Goal: Transaction & Acquisition: Purchase product/service

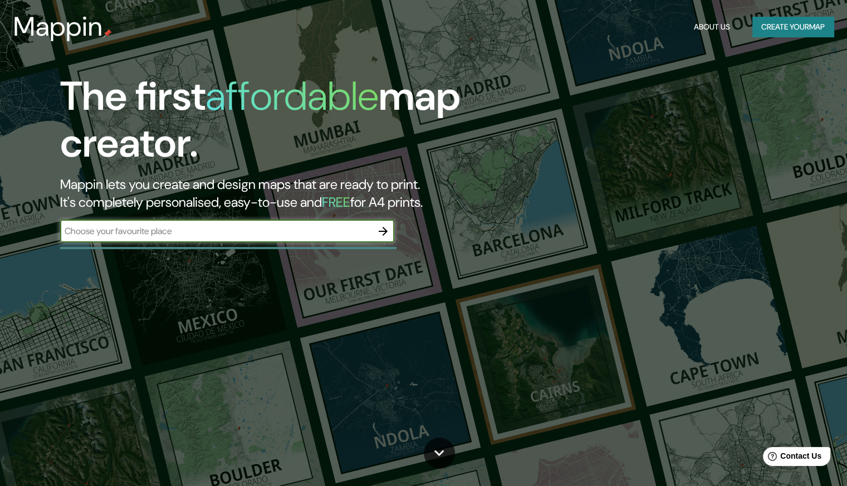
click at [266, 224] on input "text" at bounding box center [216, 230] width 312 height 13
type input "[GEOGRAPHIC_DATA][PERSON_NAME]"
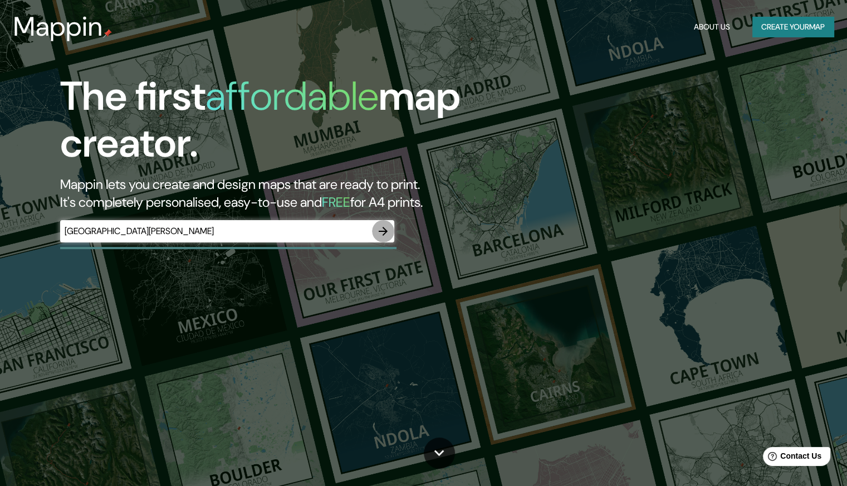
click at [380, 234] on icon "button" at bounding box center [382, 230] width 13 height 13
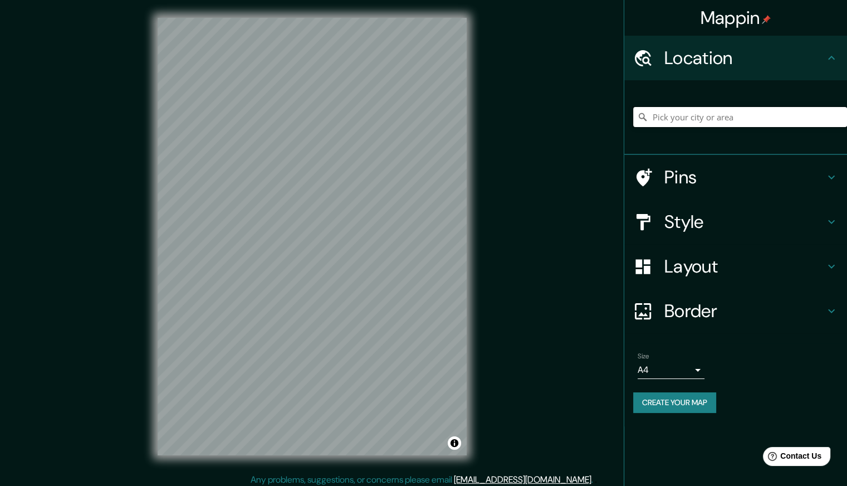
click at [669, 109] on input "Pick your city or area" at bounding box center [740, 117] width 214 height 20
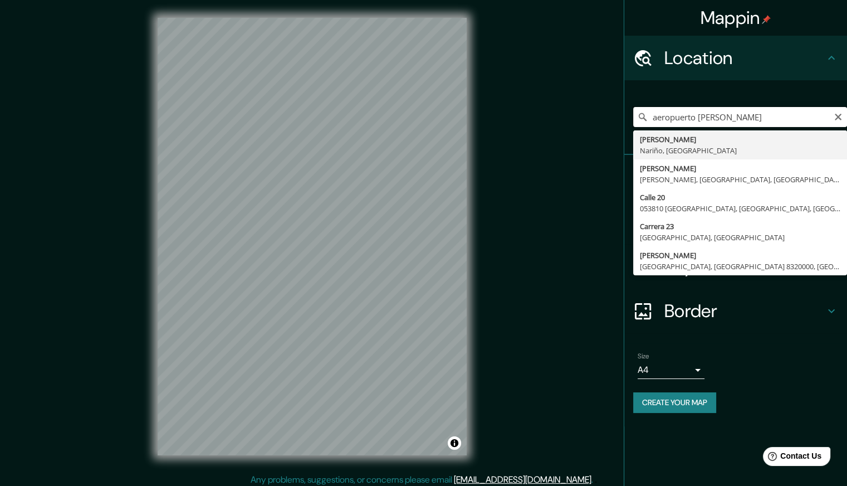
click at [701, 117] on input "aeropuerto olaya herr" at bounding box center [740, 117] width 214 height 20
click at [787, 119] on input "aeropuerto enrique olaya herr" at bounding box center [740, 117] width 214 height 20
drag, startPoint x: 804, startPoint y: 118, endPoint x: 612, endPoint y: 131, distance: 192.1
click at [612, 131] on div "Mappin Location aeropuerto enrique olaya herrera Olaya Herrera Nariño, Colombia…" at bounding box center [423, 245] width 847 height 491
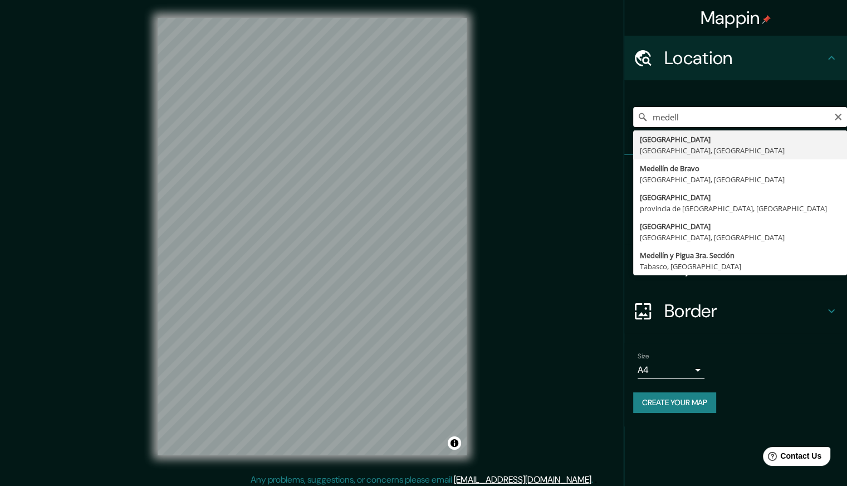
type input "[GEOGRAPHIC_DATA], [GEOGRAPHIC_DATA], [GEOGRAPHIC_DATA]"
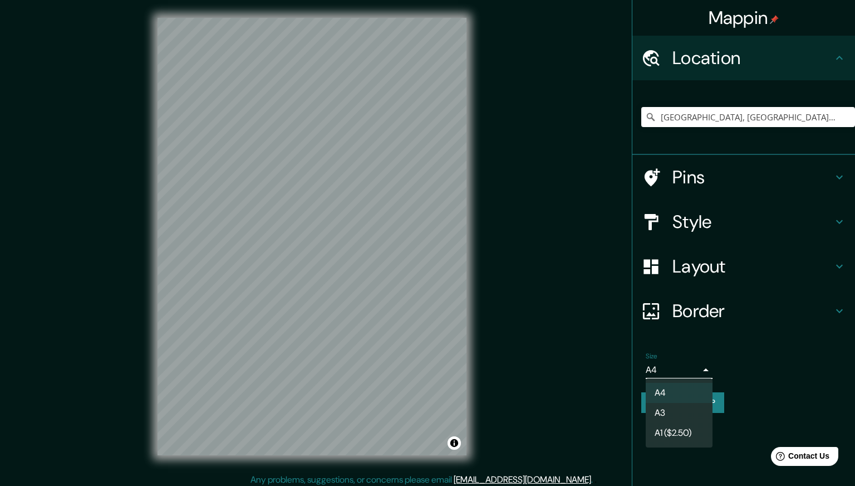
click at [693, 367] on body "Mappin Location Medellín, Antioquia, Colombia Pins Style Layout Border Choose a…" at bounding box center [427, 243] width 855 height 486
click at [680, 406] on li "A3" at bounding box center [679, 413] width 67 height 20
click at [673, 373] on body "Mappin Location Medellín, Antioquia, Colombia Pins Style Layout Border Choose a…" at bounding box center [427, 243] width 855 height 486
click at [671, 386] on li "A4" at bounding box center [679, 393] width 67 height 20
type input "single"
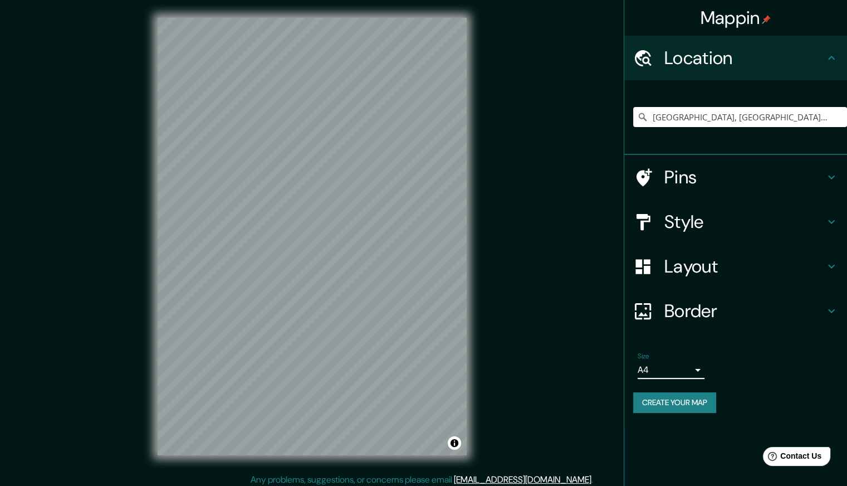
click at [760, 376] on div "Size A4 single" at bounding box center [735, 366] width 205 height 36
click at [822, 117] on input "[GEOGRAPHIC_DATA], [GEOGRAPHIC_DATA], [GEOGRAPHIC_DATA]" at bounding box center [740, 117] width 214 height 20
click at [833, 263] on icon at bounding box center [831, 266] width 13 height 13
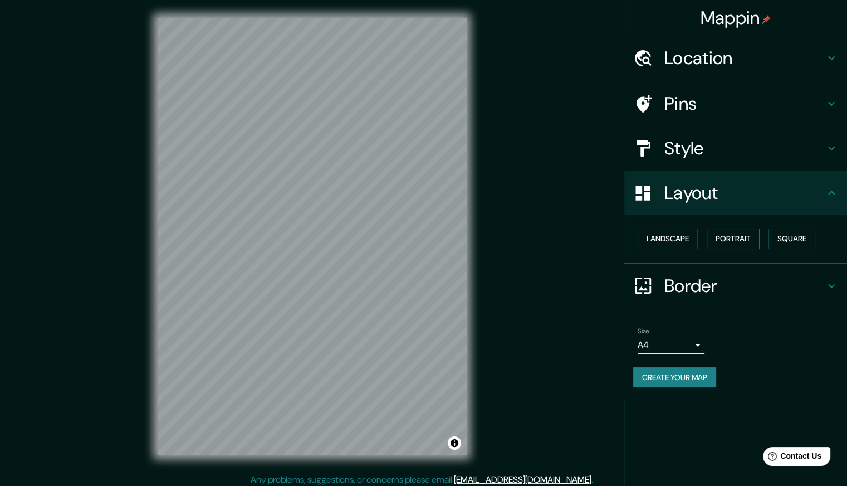
click at [734, 243] on button "Portrait" at bounding box center [733, 238] width 53 height 21
click at [677, 240] on button "Landscape" at bounding box center [668, 238] width 60 height 21
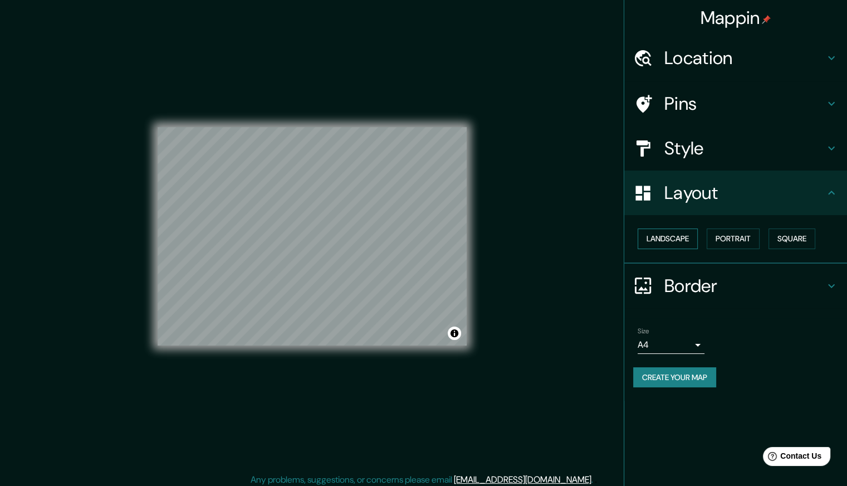
click at [666, 243] on button "Landscape" at bounding box center [668, 238] width 60 height 21
click at [802, 241] on button "Square" at bounding box center [792, 238] width 47 height 21
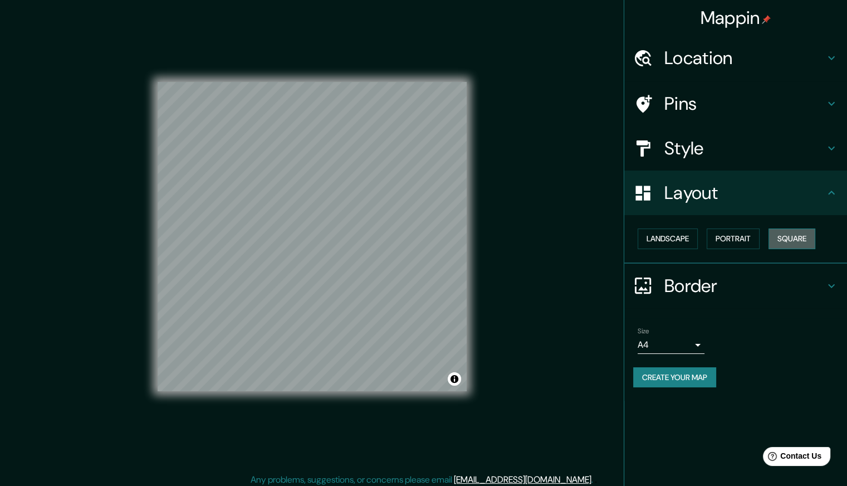
click at [802, 242] on button "Square" at bounding box center [792, 238] width 47 height 21
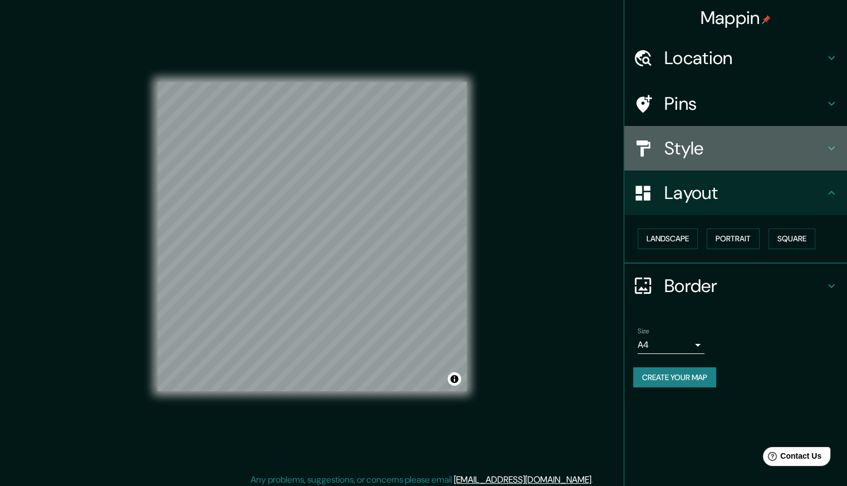
click at [838, 153] on div "Style" at bounding box center [735, 148] width 223 height 45
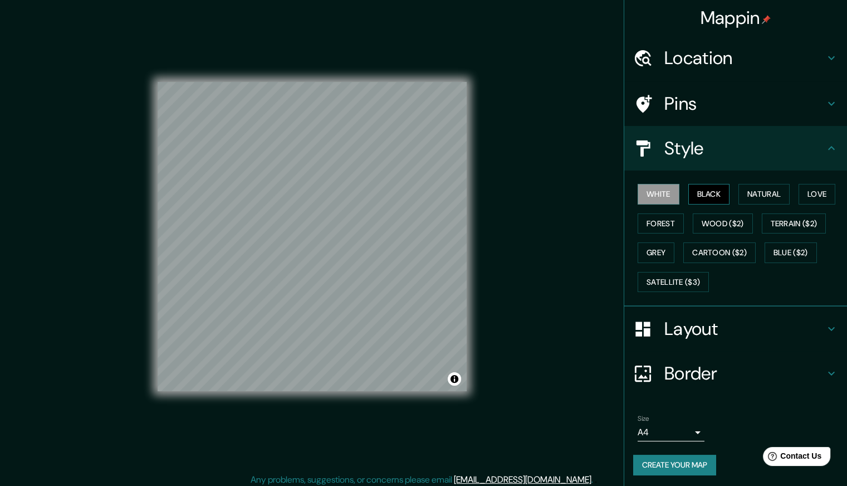
click at [698, 190] on button "Black" at bounding box center [709, 194] width 42 height 21
click at [766, 194] on button "Natural" at bounding box center [763, 194] width 51 height 21
click at [655, 228] on button "Forest" at bounding box center [661, 223] width 46 height 21
click at [647, 252] on button "Grey" at bounding box center [656, 252] width 37 height 21
click at [717, 228] on button "Wood ($2)" at bounding box center [723, 223] width 60 height 21
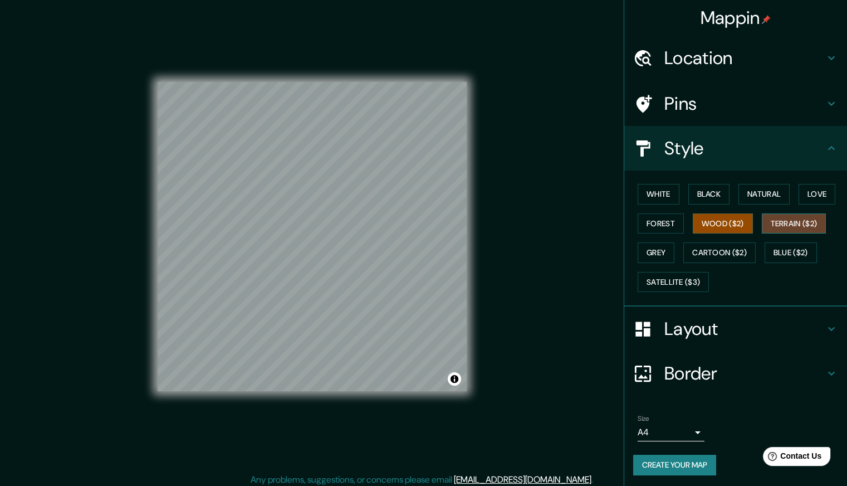
click at [799, 221] on button "Terrain ($2)" at bounding box center [794, 223] width 65 height 21
click at [727, 255] on button "Cartoon ($2)" at bounding box center [719, 252] width 72 height 21
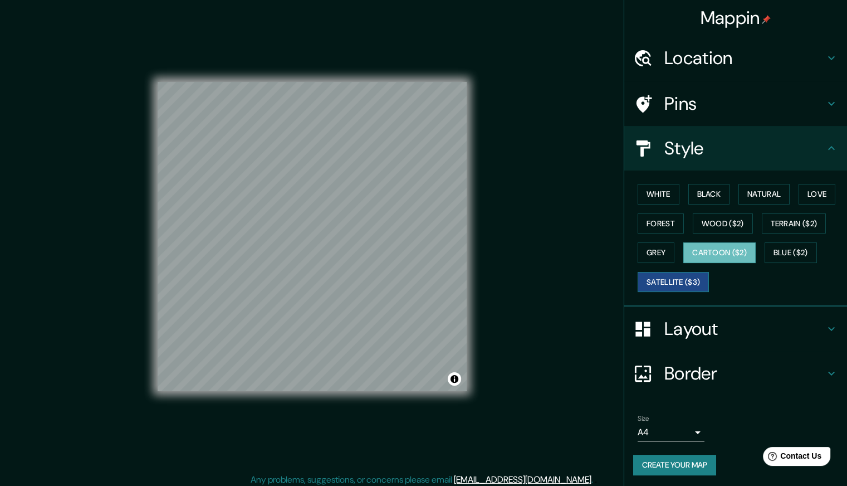
click at [674, 281] on button "Satellite ($3)" at bounding box center [673, 282] width 71 height 21
click at [650, 252] on button "Grey" at bounding box center [656, 252] width 37 height 21
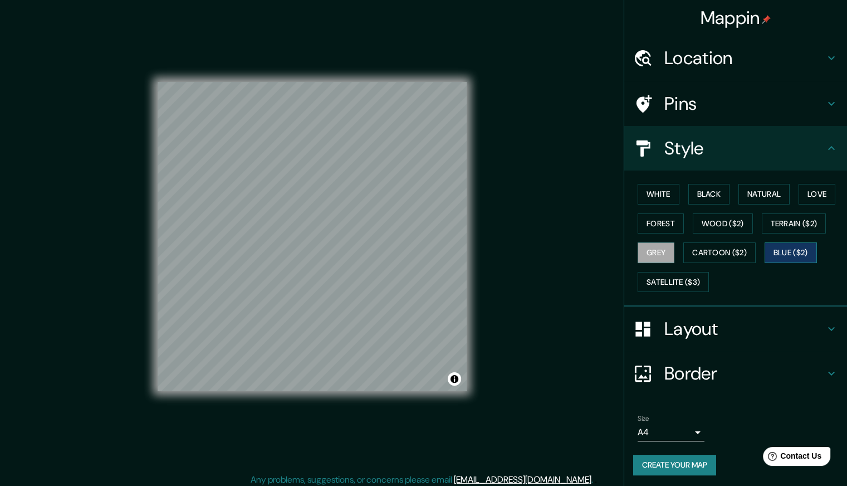
click at [790, 249] on button "Blue ($2)" at bounding box center [791, 252] width 52 height 21
click at [812, 194] on button "Love" at bounding box center [817, 194] width 37 height 21
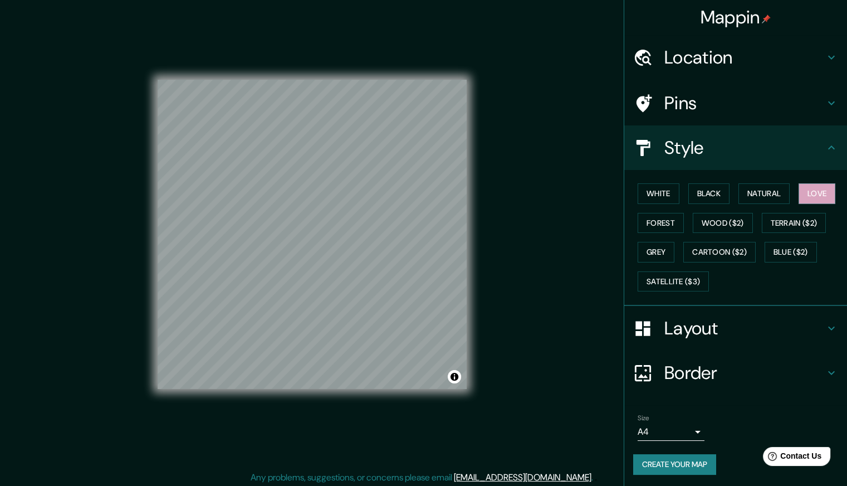
scroll to position [4, 0]
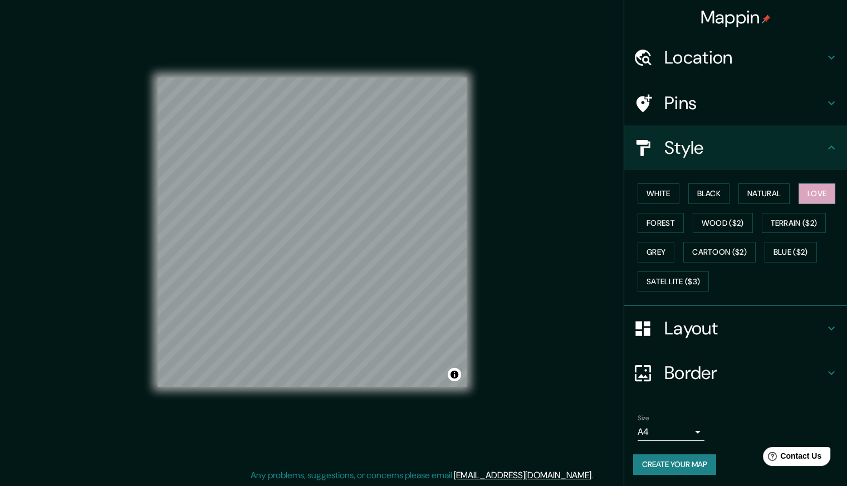
click at [706, 364] on h4 "Border" at bounding box center [744, 372] width 160 height 22
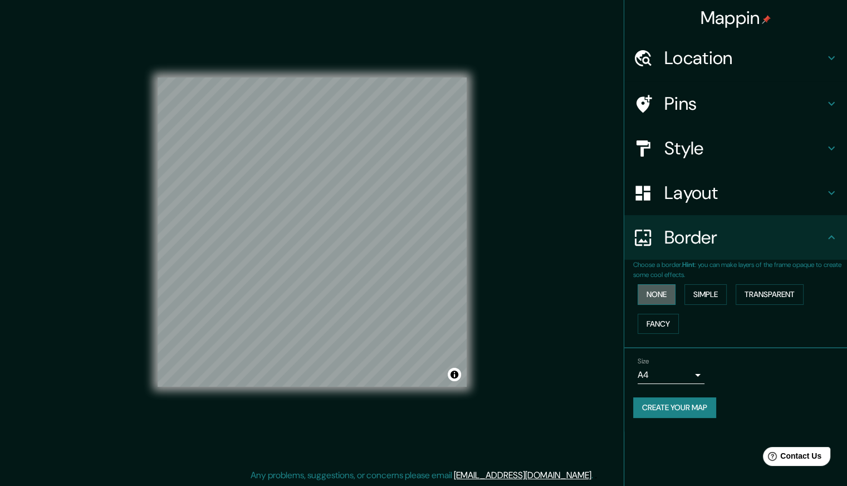
click at [657, 297] on button "None" at bounding box center [657, 294] width 38 height 21
click at [703, 295] on button "Simple" at bounding box center [705, 294] width 42 height 21
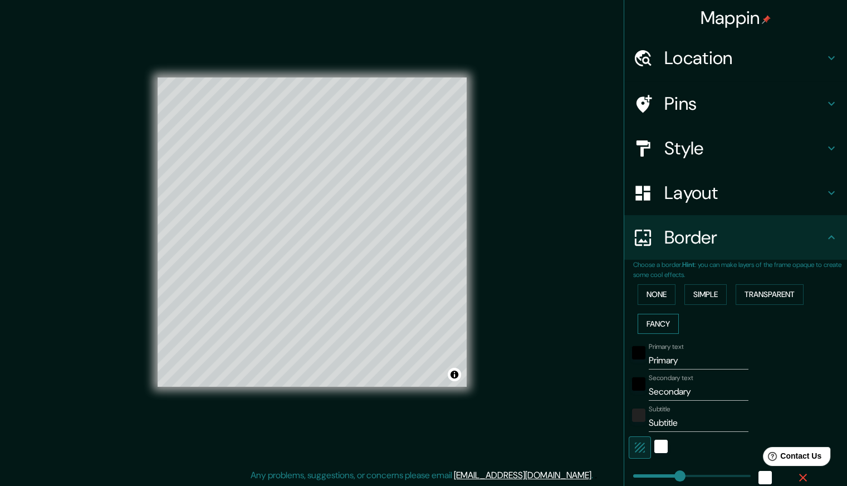
click at [658, 323] on button "Fancy" at bounding box center [658, 324] width 41 height 21
click at [751, 294] on button "Transparent" at bounding box center [770, 294] width 68 height 21
click at [689, 295] on button "Simple" at bounding box center [705, 294] width 42 height 21
click at [654, 290] on button "None" at bounding box center [657, 294] width 38 height 21
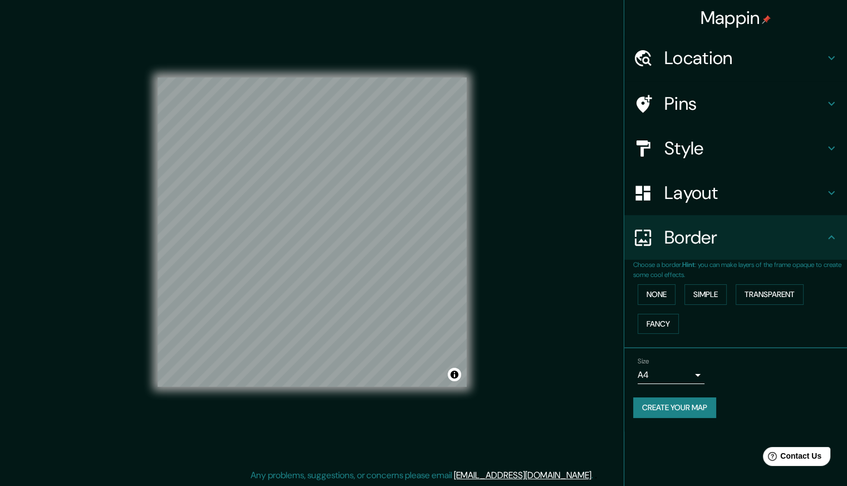
click at [730, 240] on h4 "Border" at bounding box center [744, 237] width 160 height 22
click at [828, 102] on icon at bounding box center [831, 104] width 7 height 4
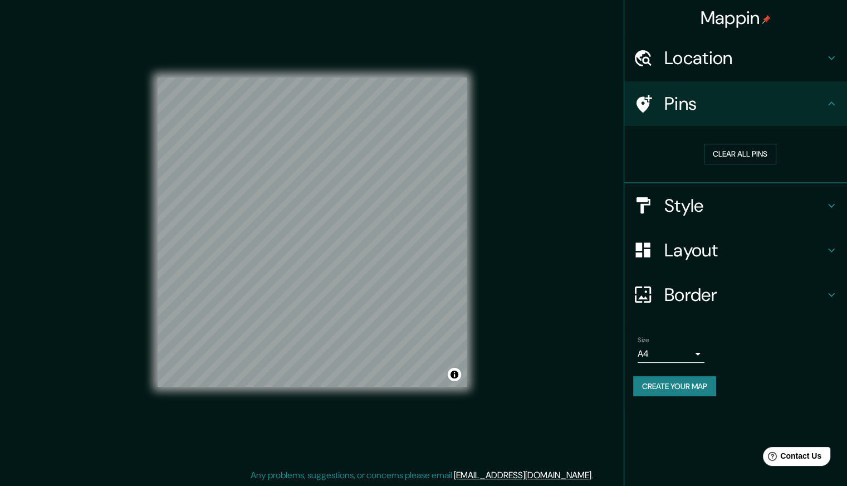
click at [828, 102] on icon at bounding box center [831, 103] width 13 height 13
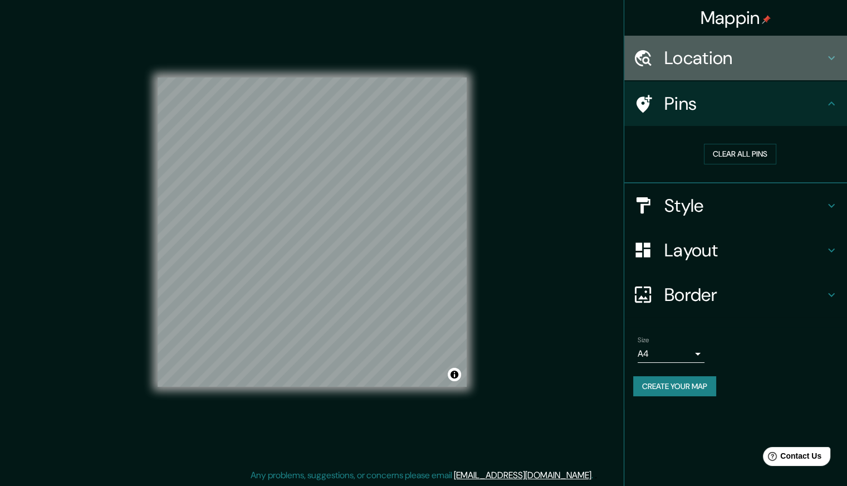
click at [833, 57] on icon at bounding box center [831, 58] width 7 height 4
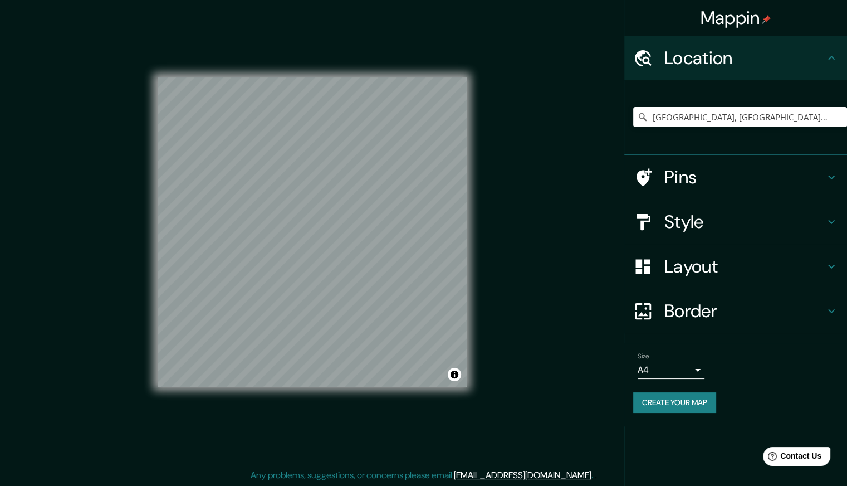
click at [833, 57] on icon at bounding box center [831, 58] width 7 height 4
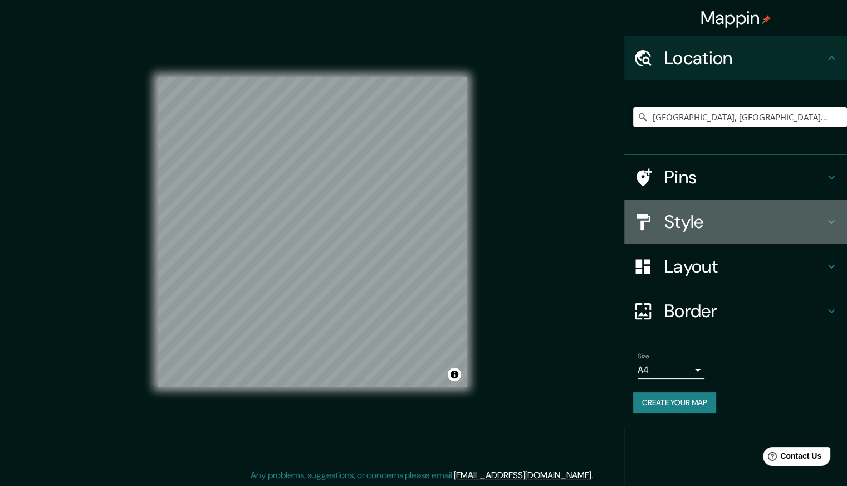
click at [740, 218] on h4 "Style" at bounding box center [744, 222] width 160 height 22
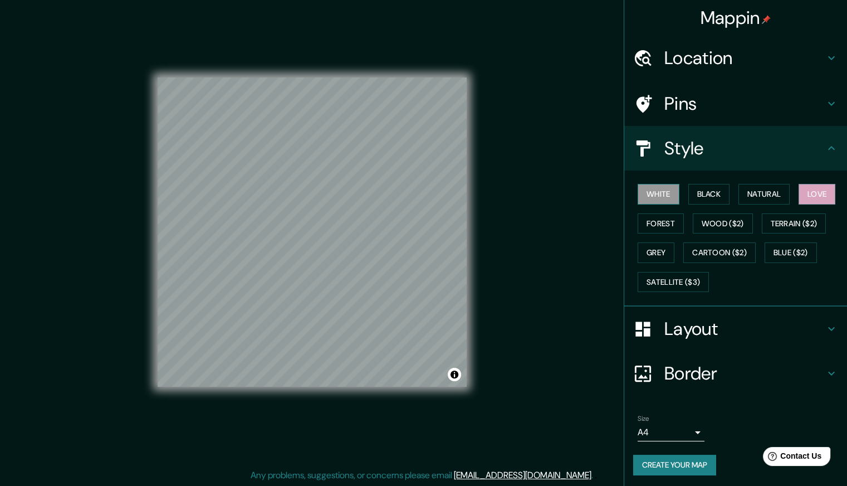
click at [664, 193] on button "White" at bounding box center [659, 194] width 42 height 21
click at [696, 195] on button "Black" at bounding box center [709, 194] width 42 height 21
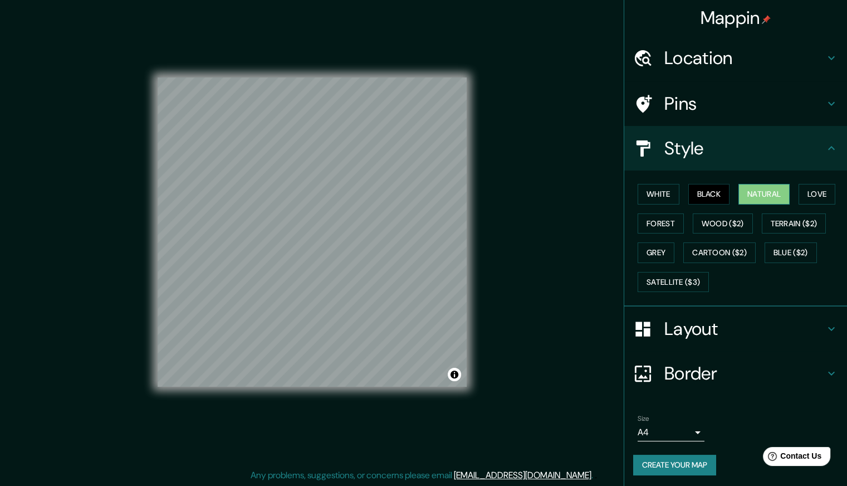
click at [766, 194] on button "Natural" at bounding box center [763, 194] width 51 height 21
click at [662, 459] on button "Create your map" at bounding box center [674, 464] width 83 height 21
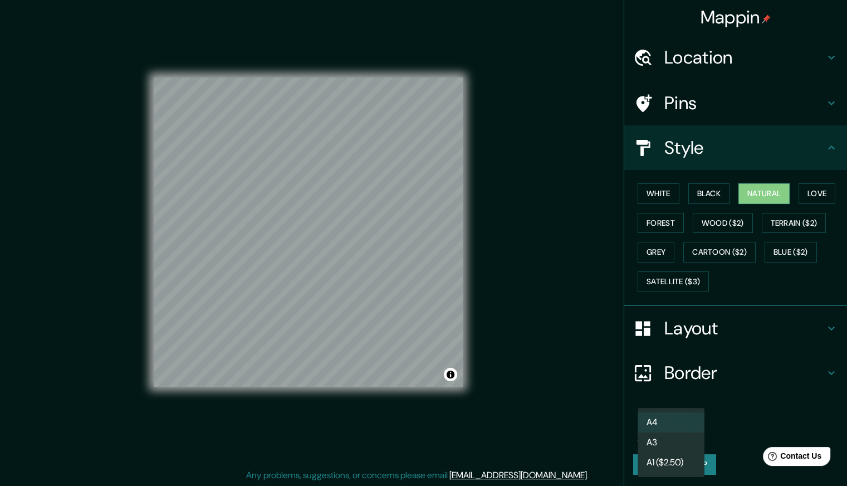
click at [679, 428] on body "Mappin Location Medellín, Antioquia, Colombia Pins Style White Black Natural Lo…" at bounding box center [423, 239] width 847 height 486
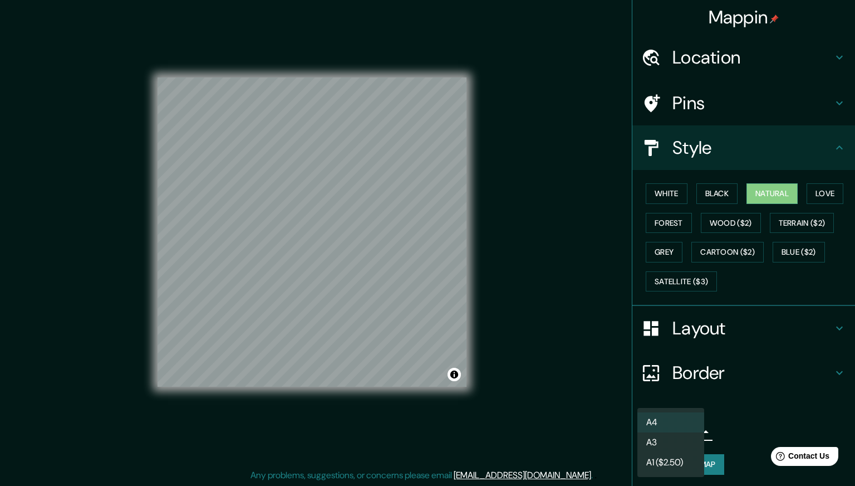
click at [672, 429] on li "A4" at bounding box center [671, 422] width 67 height 20
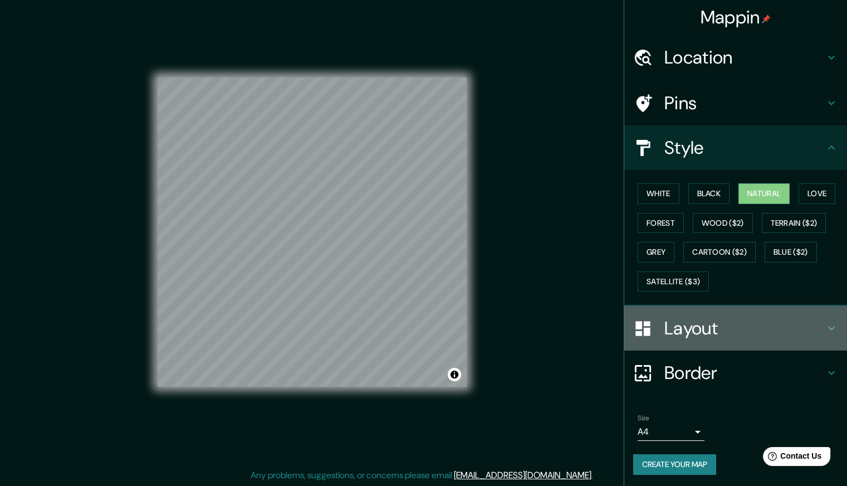
click at [694, 327] on h4 "Layout" at bounding box center [744, 328] width 160 height 22
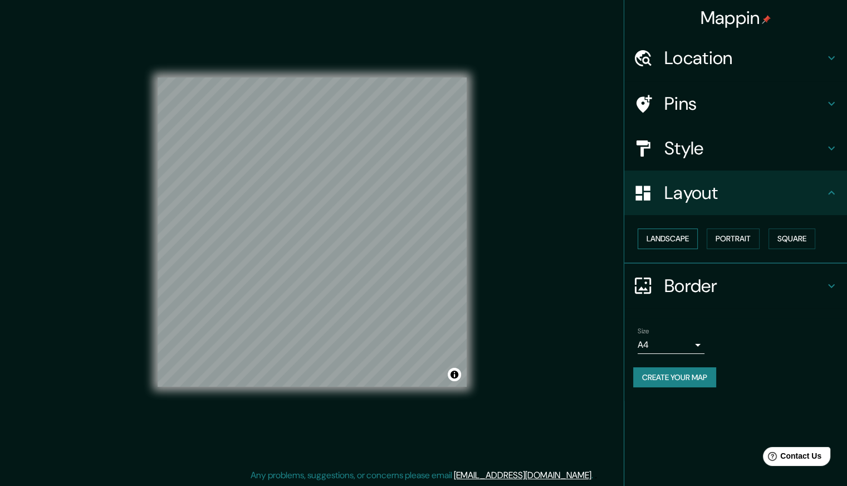
click at [664, 237] on button "Landscape" at bounding box center [668, 238] width 60 height 21
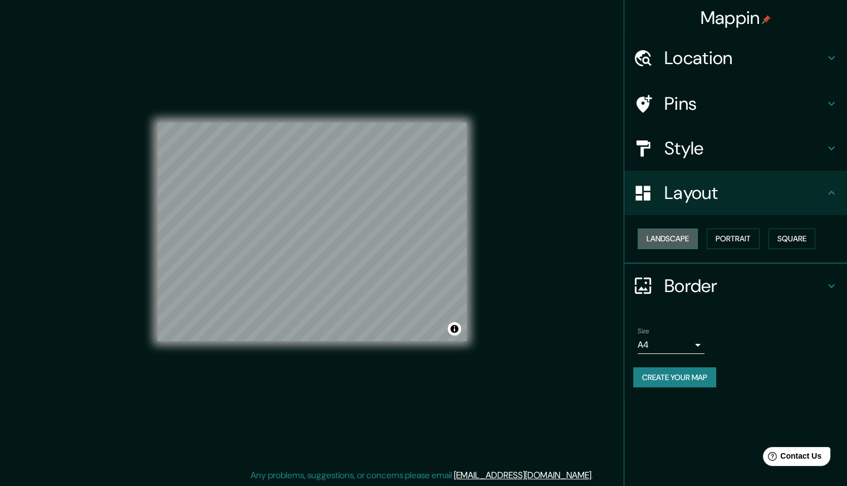
click at [664, 237] on button "Landscape" at bounding box center [668, 238] width 60 height 21
click at [730, 237] on button "Portrait" at bounding box center [733, 238] width 53 height 21
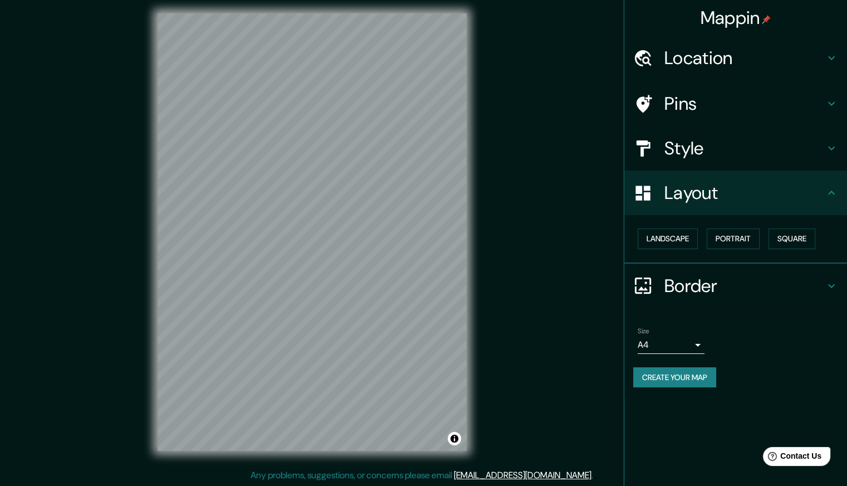
click at [662, 379] on button "Create your map" at bounding box center [674, 377] width 83 height 21
click at [828, 145] on icon at bounding box center [831, 147] width 13 height 13
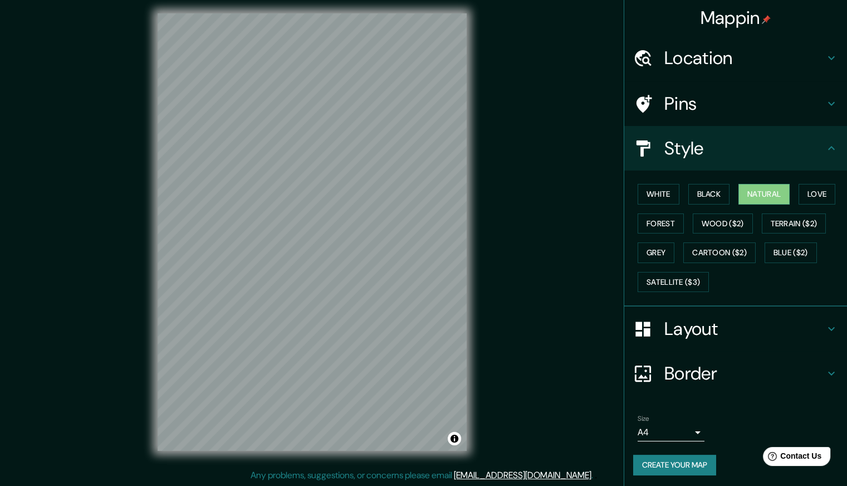
click at [825, 100] on icon at bounding box center [831, 103] width 13 height 13
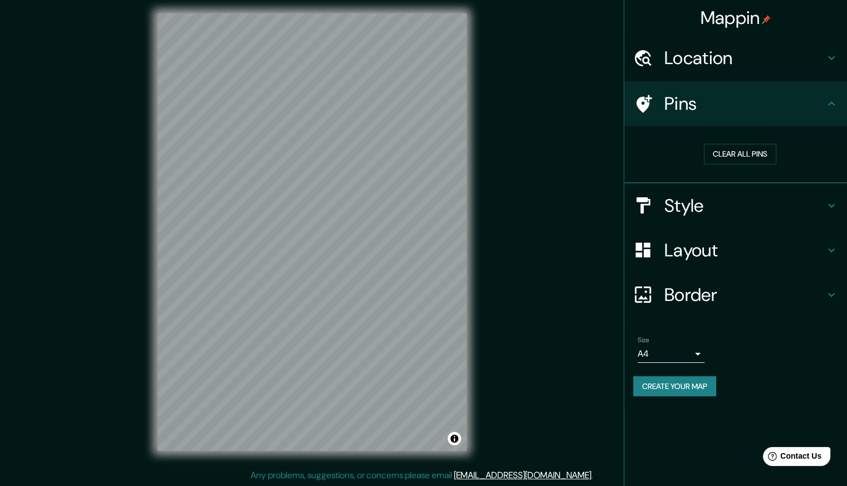
click at [829, 73] on div "Location" at bounding box center [735, 58] width 223 height 45
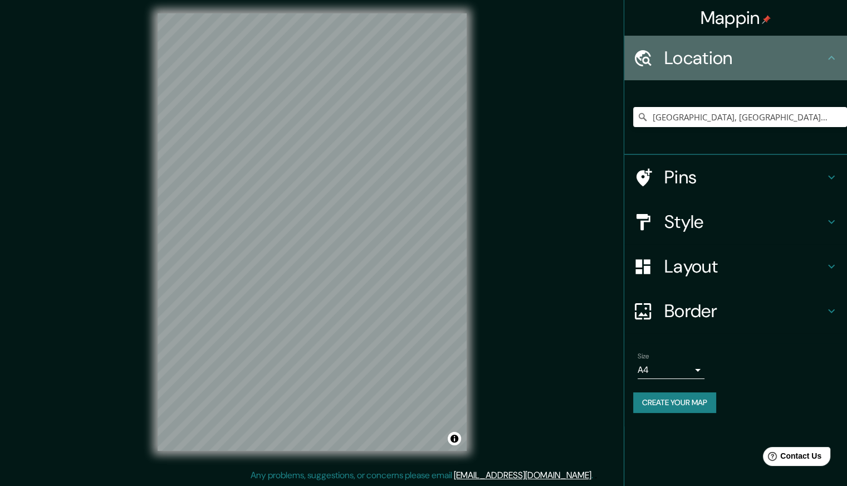
click at [829, 73] on div "Location" at bounding box center [735, 58] width 223 height 45
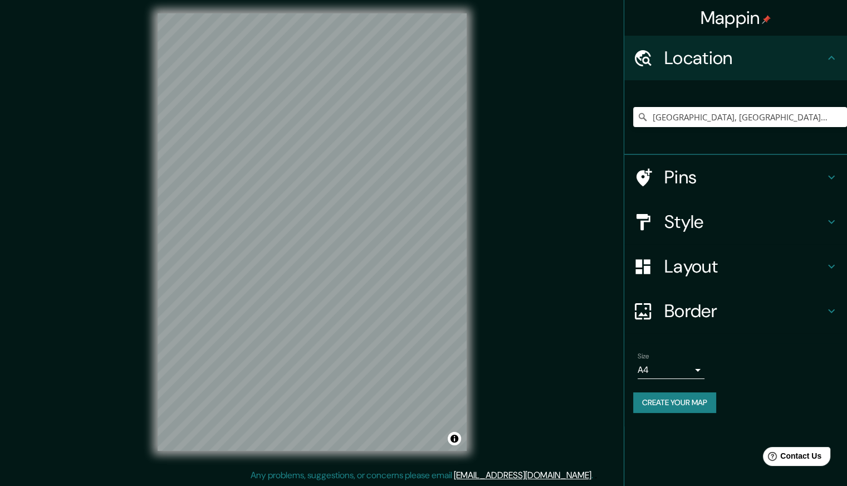
click at [835, 58] on icon at bounding box center [831, 57] width 13 height 13
click at [709, 173] on h4 "Pins" at bounding box center [744, 177] width 160 height 22
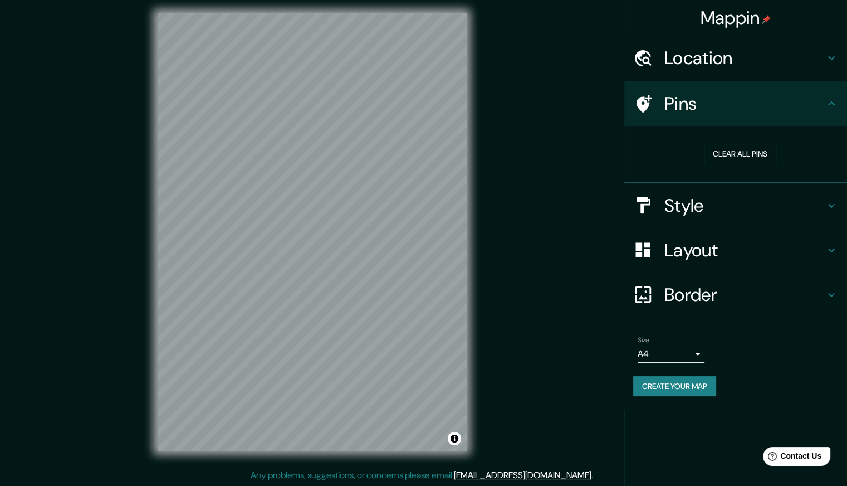
click at [723, 67] on h4 "Location" at bounding box center [744, 58] width 160 height 22
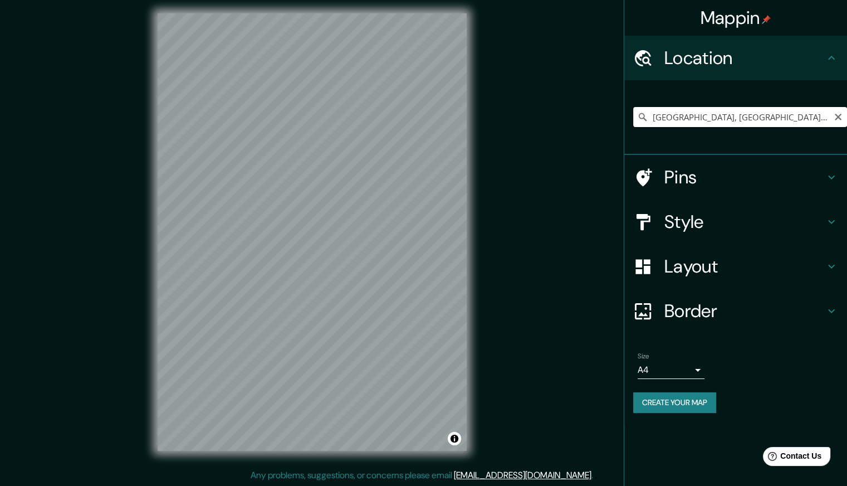
click at [782, 113] on input "[GEOGRAPHIC_DATA], [GEOGRAPHIC_DATA], [GEOGRAPHIC_DATA]" at bounding box center [740, 117] width 214 height 20
drag, startPoint x: 782, startPoint y: 113, endPoint x: 663, endPoint y: 121, distance: 119.5
click at [663, 121] on input "[GEOGRAPHIC_DATA], [GEOGRAPHIC_DATA], [GEOGRAPHIC_DATA]" at bounding box center [740, 117] width 214 height 20
drag, startPoint x: 789, startPoint y: 114, endPoint x: 586, endPoint y: 120, distance: 202.8
click at [586, 120] on div "Mappin Location Rionegro, Antioquia, Colombia Pins Style Layout Border Choose a…" at bounding box center [423, 241] width 847 height 491
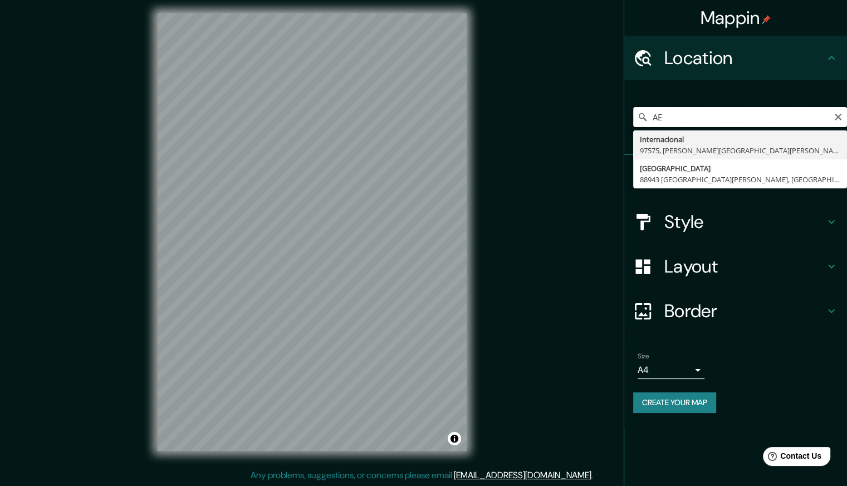
type input "A"
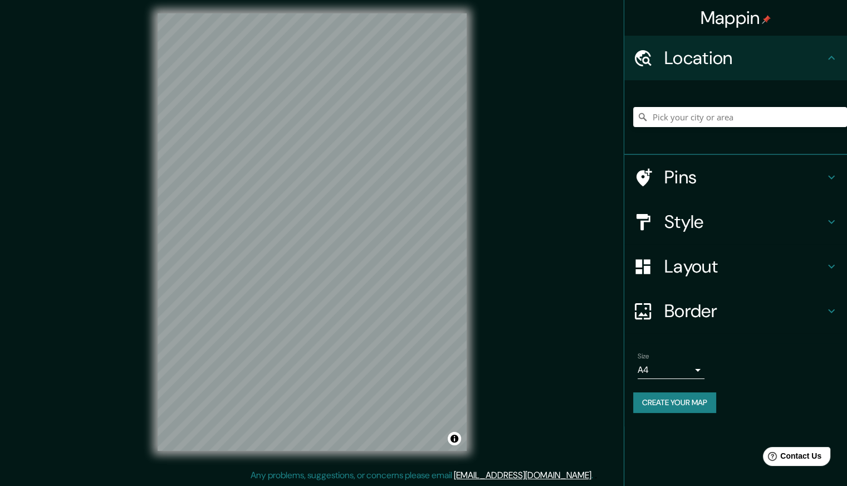
click at [721, 223] on h4 "Style" at bounding box center [744, 222] width 160 height 22
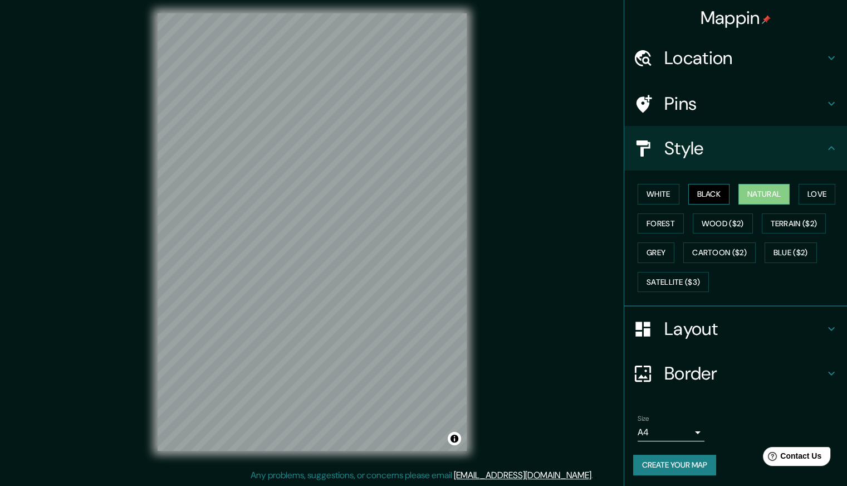
click at [703, 195] on button "Black" at bounding box center [709, 194] width 42 height 21
click at [728, 96] on h4 "Pins" at bounding box center [744, 103] width 160 height 22
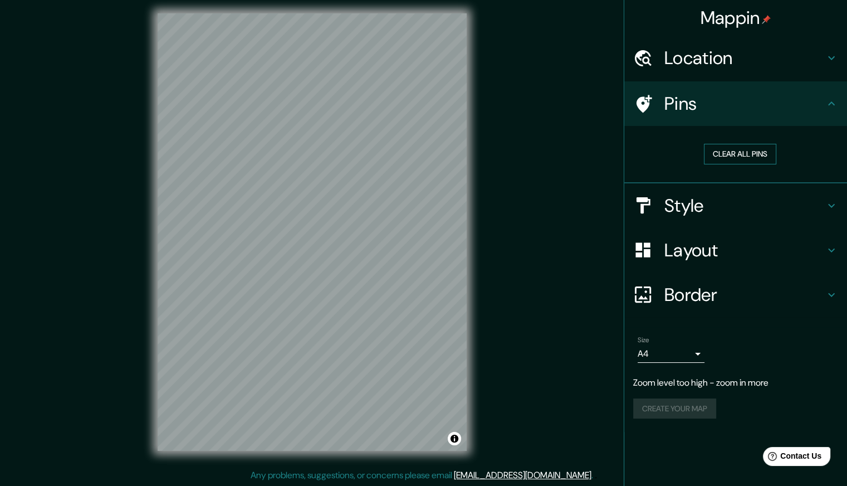
click at [750, 149] on button "Clear all pins" at bounding box center [740, 154] width 72 height 21
click at [829, 105] on icon at bounding box center [831, 103] width 13 height 13
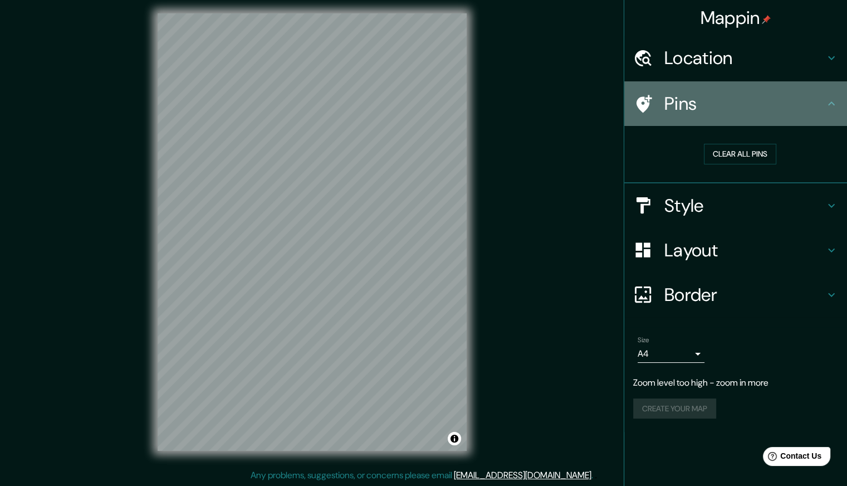
click at [830, 106] on icon at bounding box center [831, 103] width 13 height 13
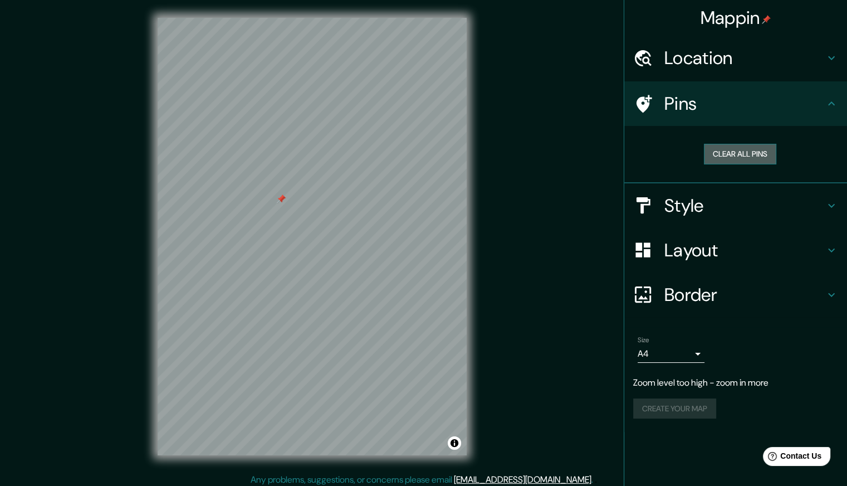
click at [748, 152] on button "Clear all pins" at bounding box center [740, 154] width 72 height 21
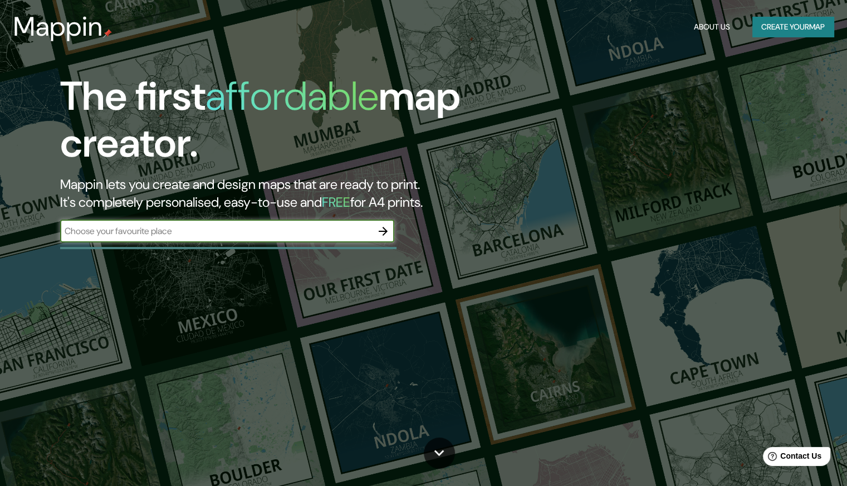
click at [276, 231] on input "text" at bounding box center [216, 230] width 312 height 13
type input "[GEOGRAPHIC_DATA]"
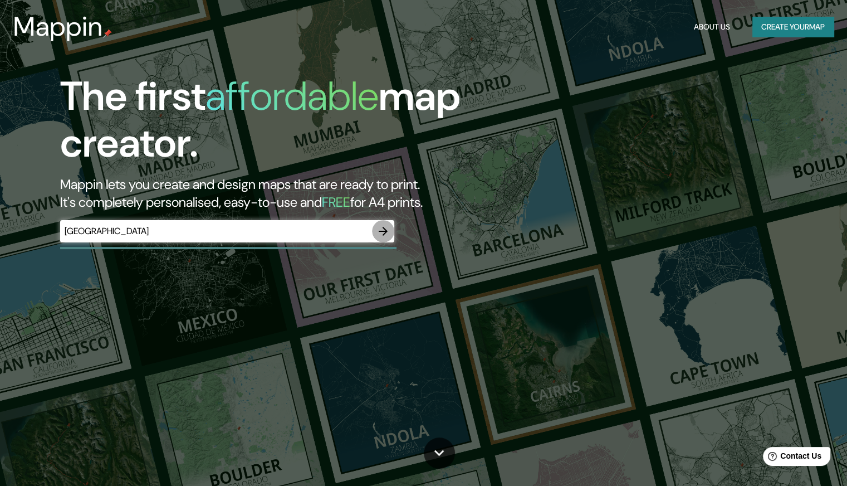
click at [386, 230] on icon "button" at bounding box center [382, 230] width 13 height 13
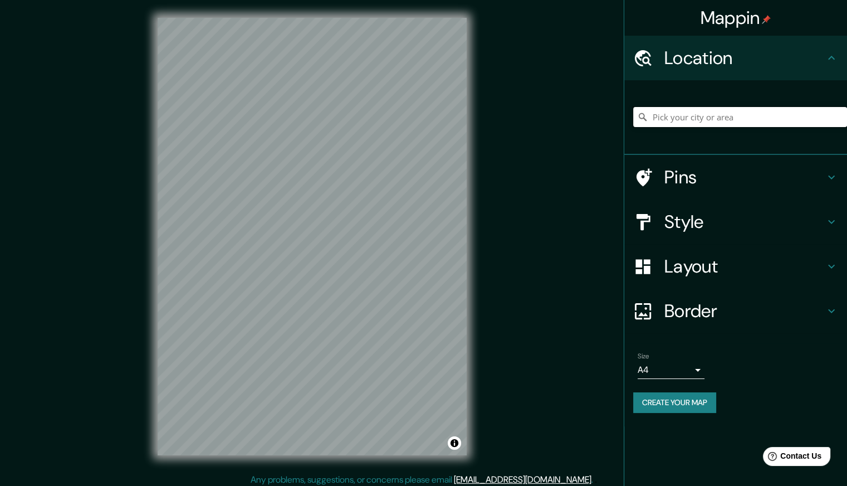
click at [765, 120] on input "Pick your city or area" at bounding box center [740, 117] width 214 height 20
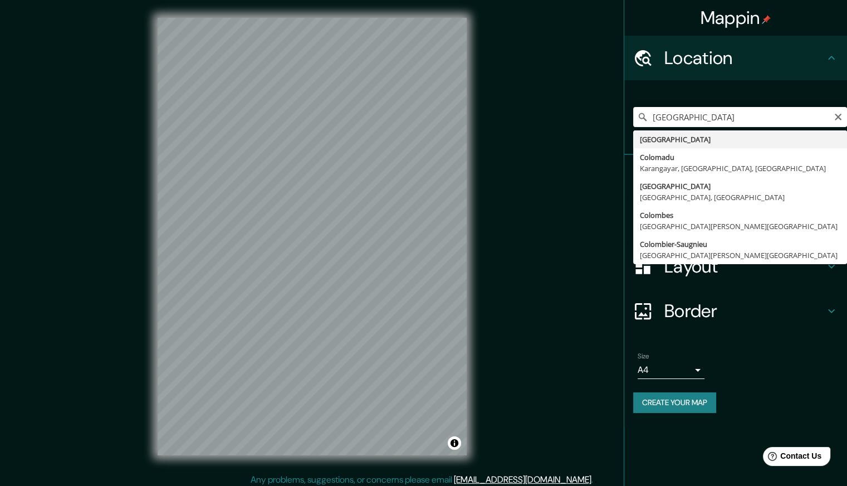
type input "[GEOGRAPHIC_DATA]"
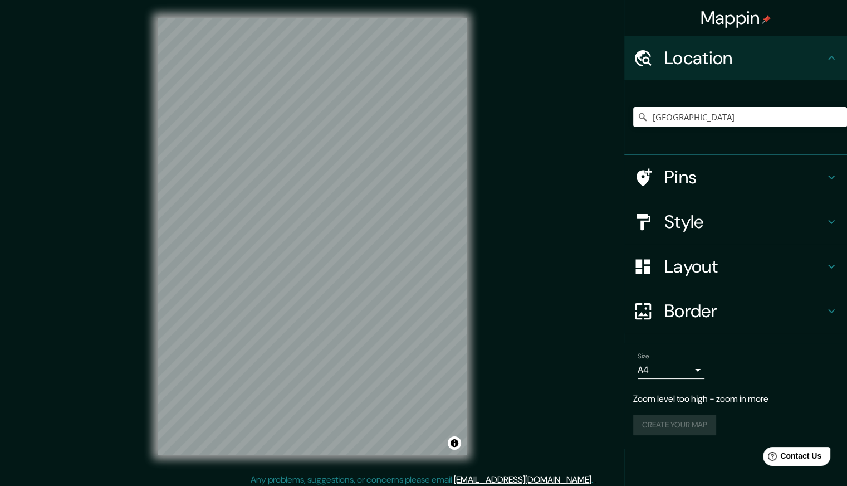
click at [742, 221] on h4 "Style" at bounding box center [744, 222] width 160 height 22
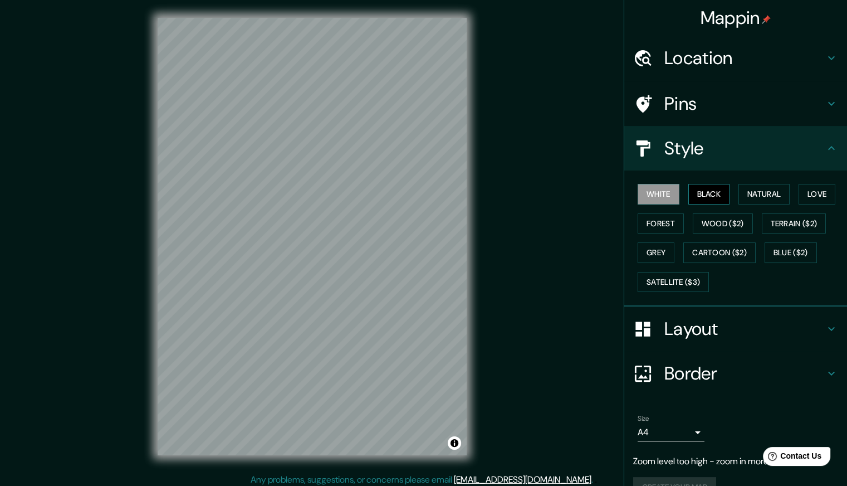
click at [702, 192] on button "Black" at bounding box center [709, 194] width 42 height 21
click at [746, 194] on button "Natural" at bounding box center [763, 194] width 51 height 21
click at [784, 95] on h4 "Pins" at bounding box center [744, 103] width 160 height 22
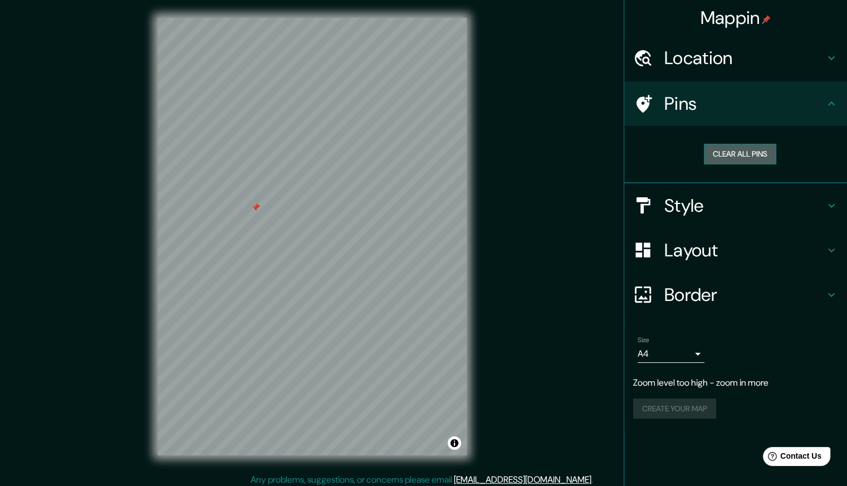
click at [764, 152] on button "Clear all pins" at bounding box center [740, 154] width 72 height 21
click at [725, 199] on h4 "Style" at bounding box center [744, 205] width 160 height 22
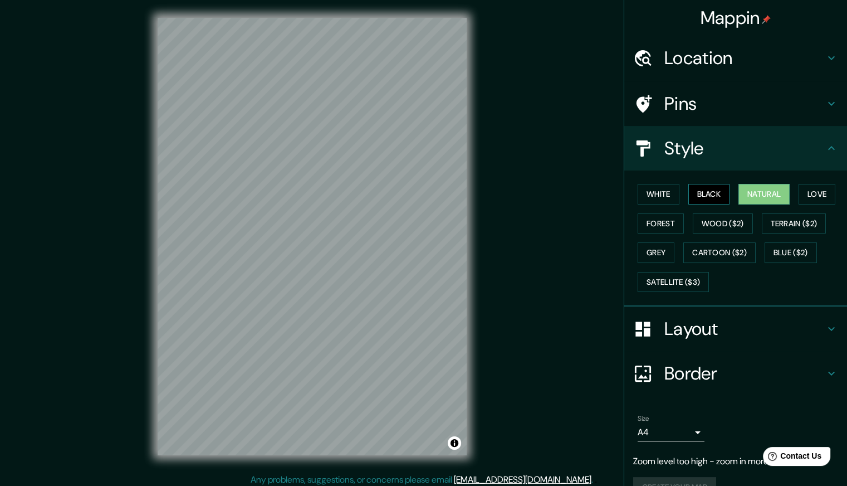
click at [709, 194] on button "Black" at bounding box center [709, 194] width 42 height 21
click at [642, 200] on button "White" at bounding box center [659, 194] width 42 height 21
click at [777, 192] on button "Natural" at bounding box center [763, 194] width 51 height 21
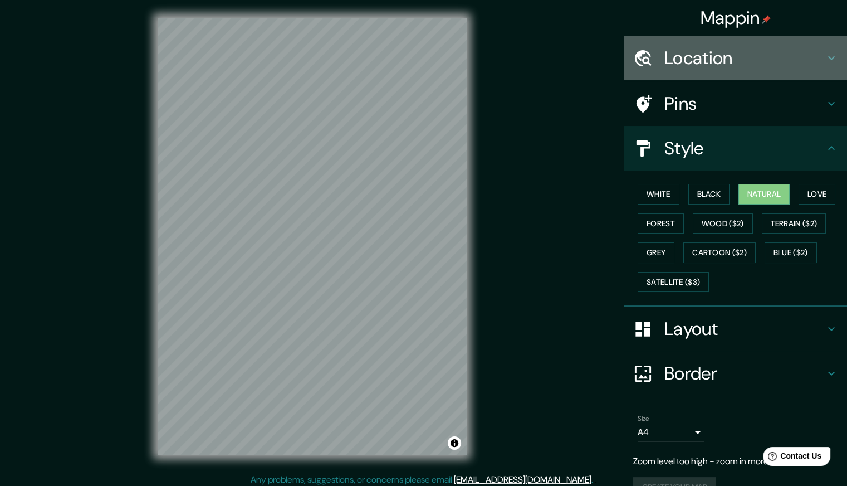
click at [825, 63] on icon at bounding box center [831, 57] width 13 height 13
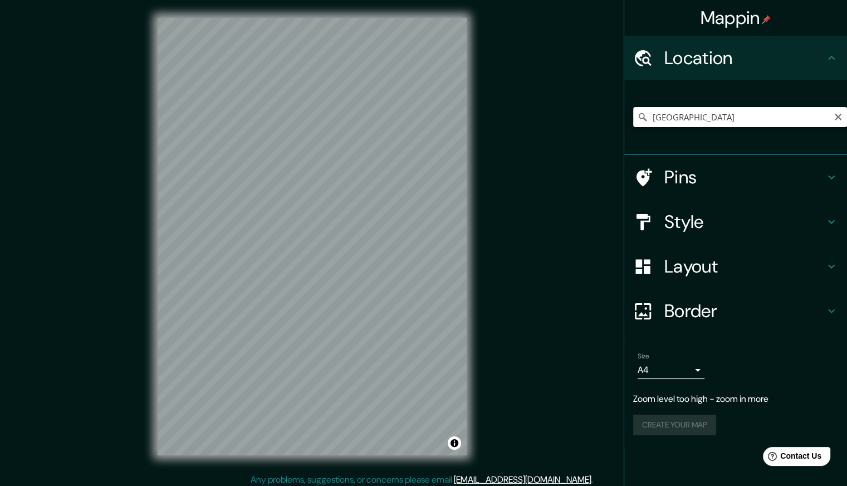
click at [713, 110] on input "[GEOGRAPHIC_DATA]" at bounding box center [740, 117] width 214 height 20
drag, startPoint x: 665, startPoint y: 120, endPoint x: 621, endPoint y: 121, distance: 44.6
click at [621, 121] on div "Mappin Location [GEOGRAPHIC_DATA] Pins Style Layout Border Choose a border. Hin…" at bounding box center [423, 245] width 847 height 491
click at [743, 112] on input "La Macarena, [GEOGRAPHIC_DATA], [GEOGRAPHIC_DATA]" at bounding box center [740, 117] width 214 height 20
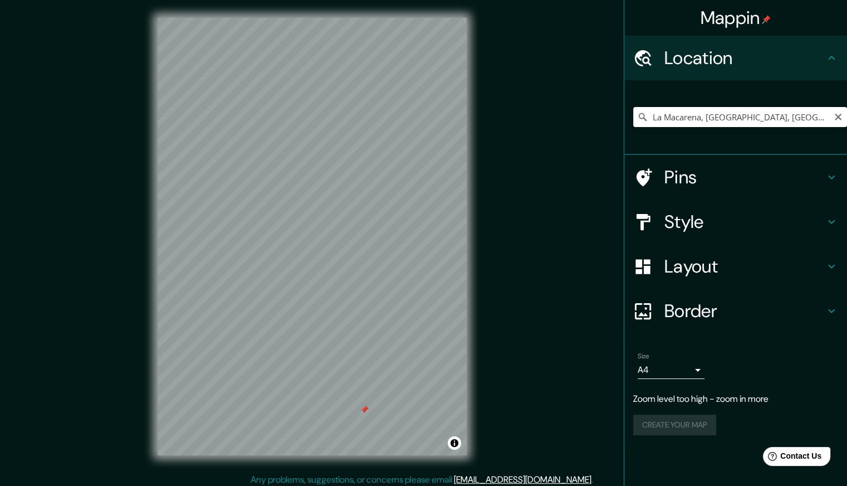
click at [743, 112] on input "La Macarena, [GEOGRAPHIC_DATA], [GEOGRAPHIC_DATA]" at bounding box center [740, 117] width 214 height 20
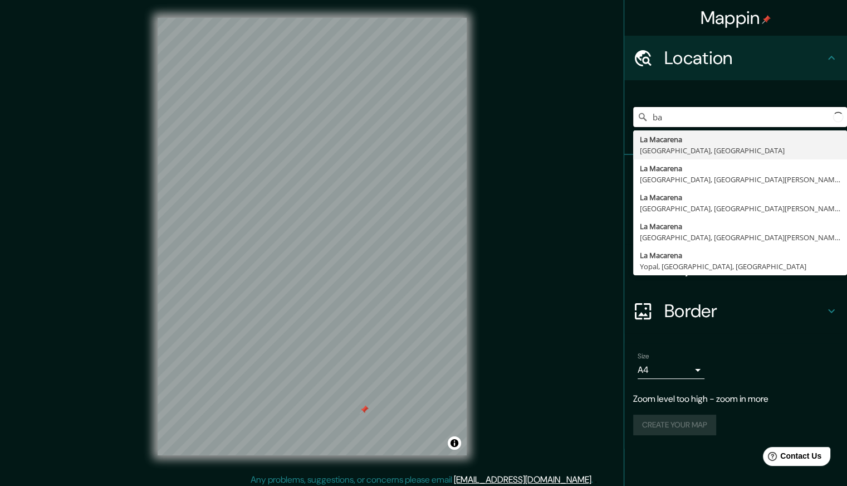
type input "b"
type input "[GEOGRAPHIC_DATA], [GEOGRAPHIC_DATA], [GEOGRAPHIC_DATA]"
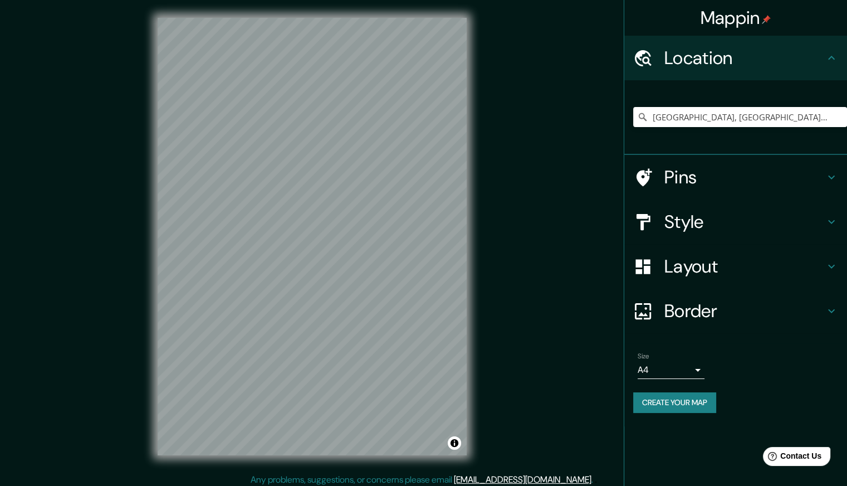
click at [140, 129] on div "© Mapbox © OpenStreetMap Improve this map" at bounding box center [312, 236] width 345 height 473
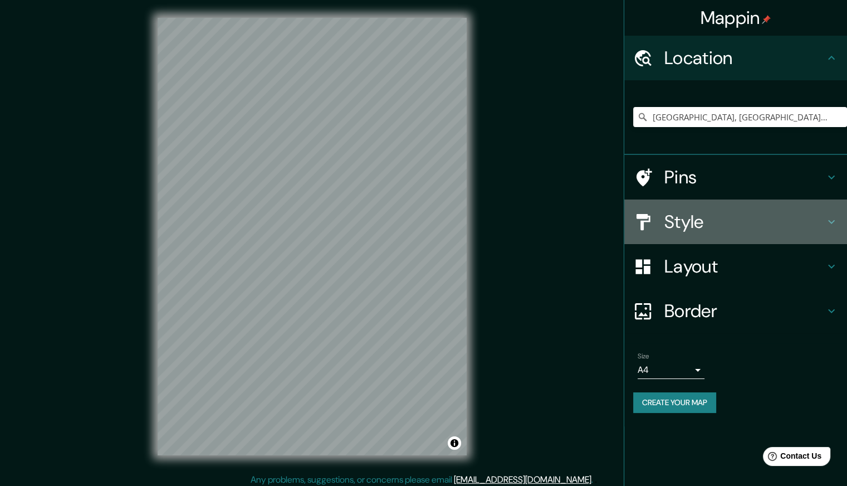
click at [683, 224] on h4 "Style" at bounding box center [744, 222] width 160 height 22
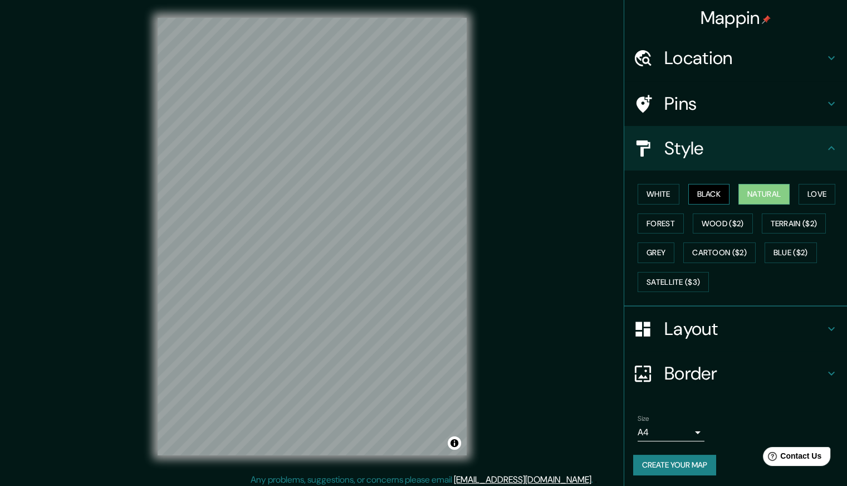
click at [699, 192] on button "Black" at bounding box center [709, 194] width 42 height 21
click at [752, 190] on button "Natural" at bounding box center [763, 194] width 51 height 21
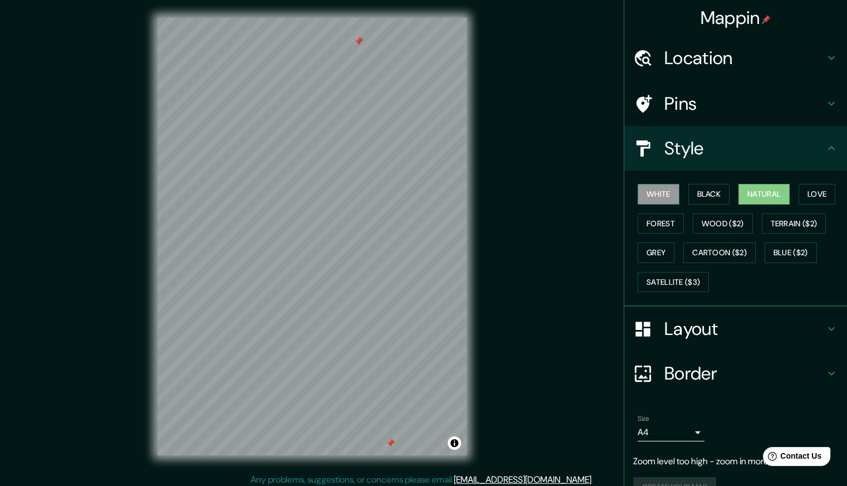
click at [644, 198] on button "White" at bounding box center [659, 194] width 42 height 21
click at [748, 193] on button "Natural" at bounding box center [763, 194] width 51 height 21
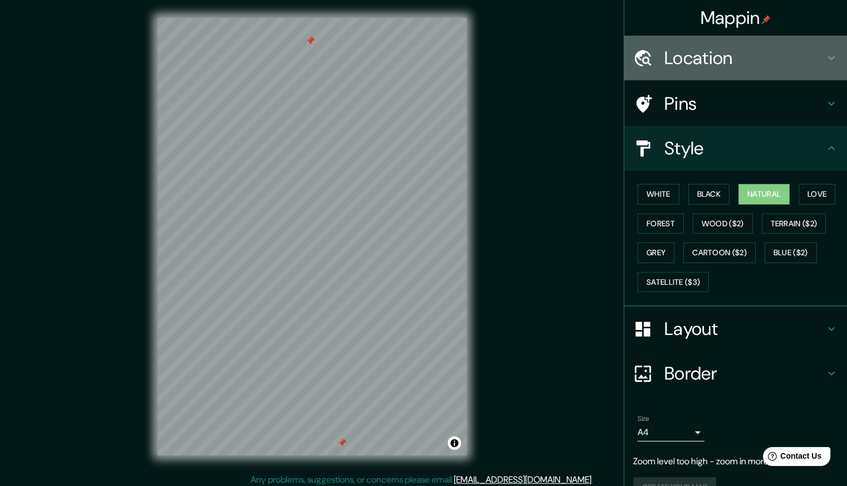
click at [703, 48] on h4 "Location" at bounding box center [744, 58] width 160 height 22
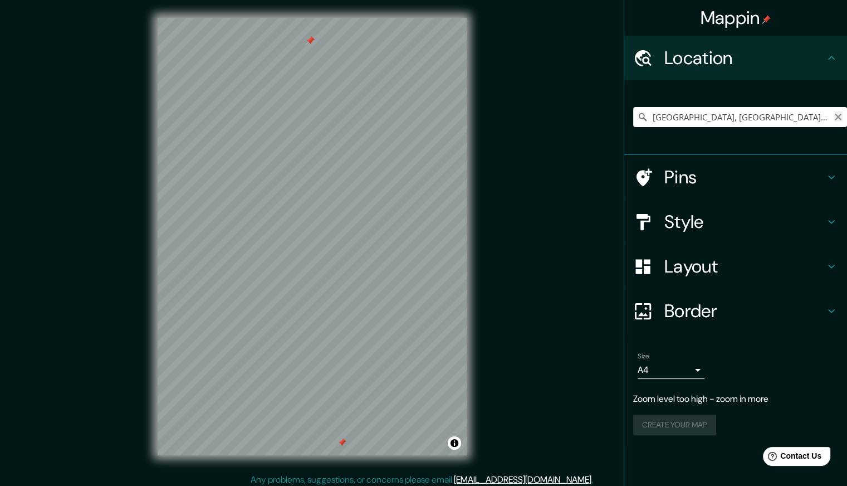
click at [840, 114] on icon "Clear" at bounding box center [838, 116] width 9 height 9
click at [742, 207] on div "Style" at bounding box center [735, 221] width 223 height 45
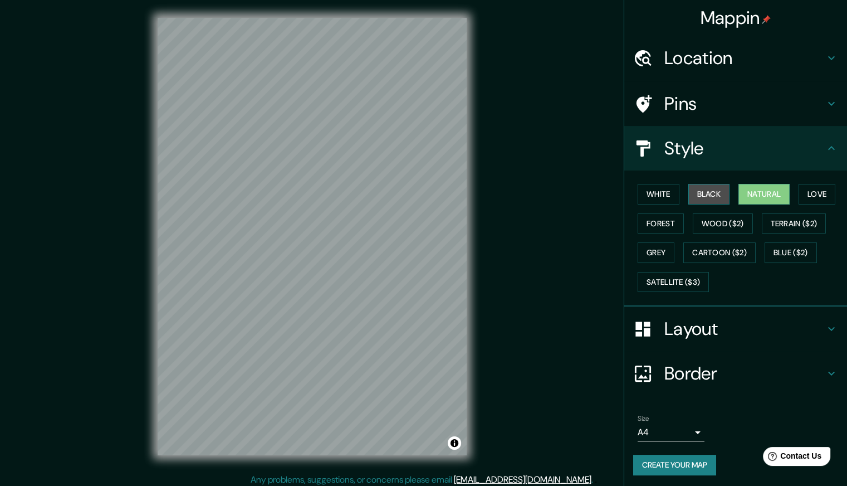
click at [704, 188] on button "Black" at bounding box center [709, 194] width 42 height 21
click at [765, 188] on button "Natural" at bounding box center [763, 194] width 51 height 21
click at [820, 41] on div "Location" at bounding box center [735, 58] width 223 height 45
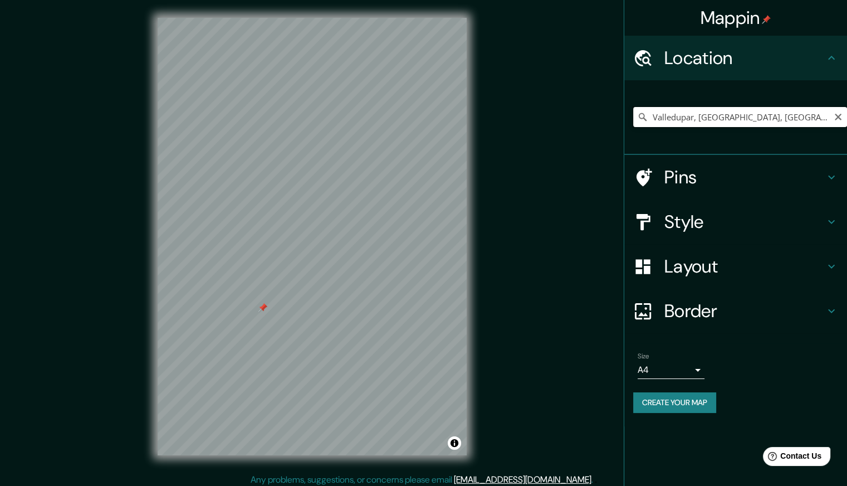
click at [752, 121] on input "Valledupar, [GEOGRAPHIC_DATA], [GEOGRAPHIC_DATA]" at bounding box center [740, 117] width 214 height 20
click at [742, 219] on h4 "Style" at bounding box center [744, 222] width 160 height 22
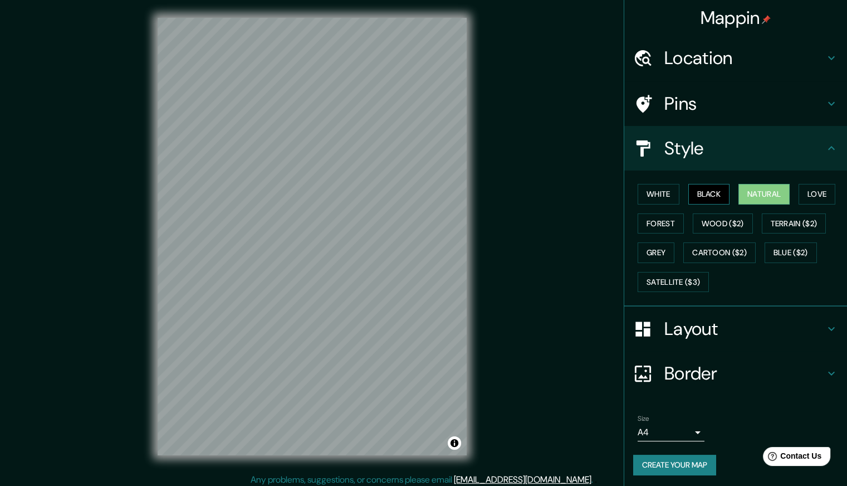
click at [710, 198] on button "Black" at bounding box center [709, 194] width 42 height 21
click at [699, 65] on h4 "Location" at bounding box center [744, 58] width 160 height 22
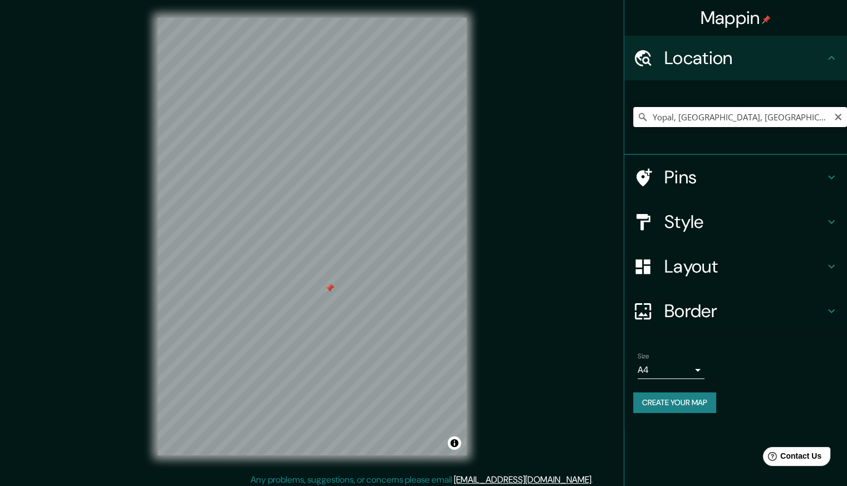
click at [703, 122] on input "Yopal, [GEOGRAPHIC_DATA], [GEOGRAPHIC_DATA]" at bounding box center [740, 117] width 214 height 20
click at [703, 121] on input "Yopal, [GEOGRAPHIC_DATA], [GEOGRAPHIC_DATA]" at bounding box center [740, 117] width 214 height 20
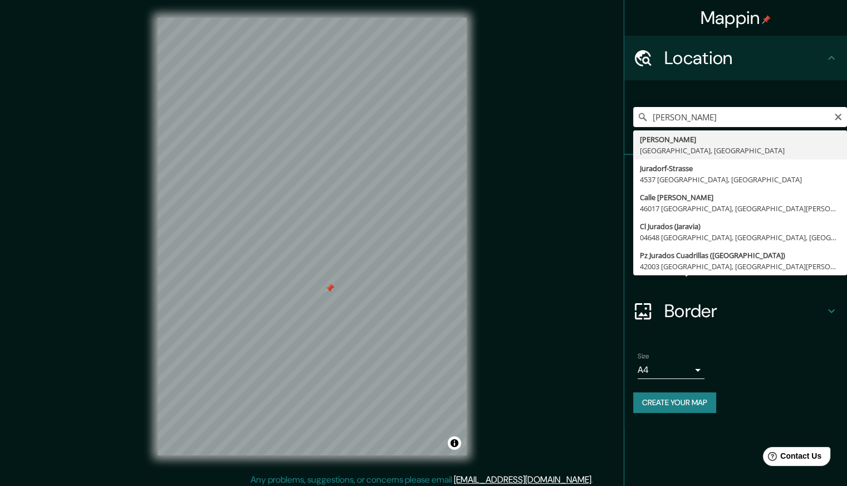
type input "[PERSON_NAME], [GEOGRAPHIC_DATA], [GEOGRAPHIC_DATA]"
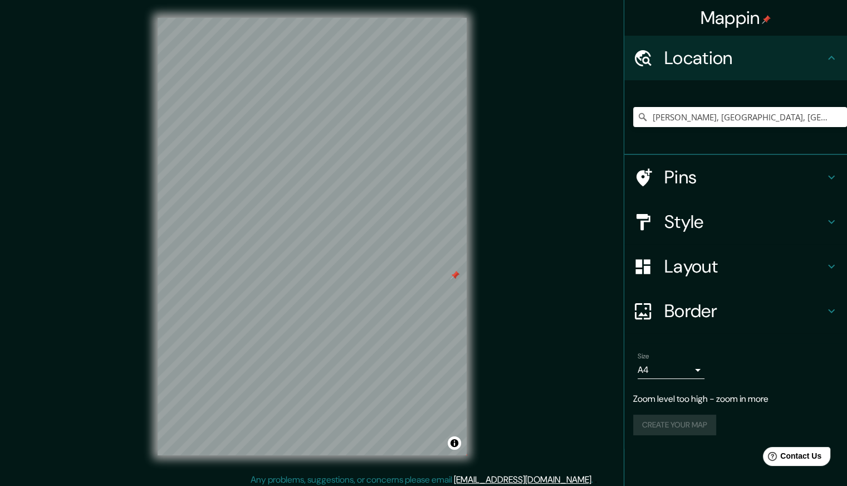
click at [732, 203] on div "Style" at bounding box center [735, 221] width 223 height 45
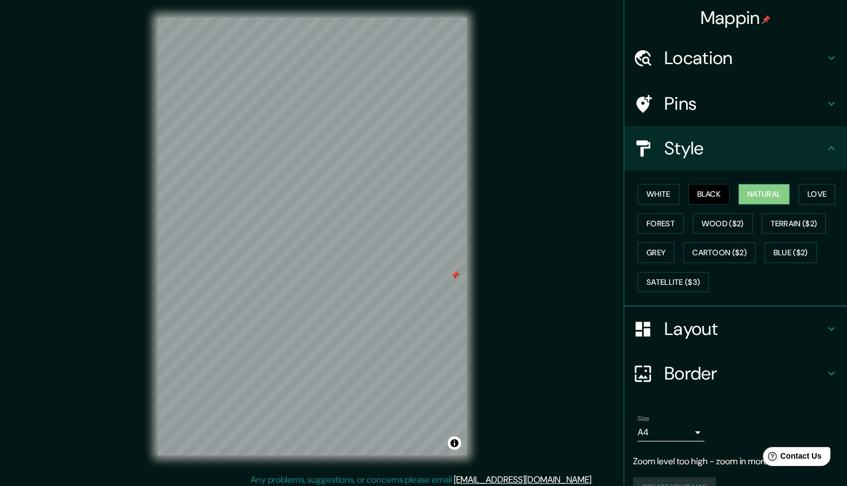
click at [765, 195] on button "Natural" at bounding box center [763, 194] width 51 height 21
click at [369, 485] on html "Mappin Location [GEOGRAPHIC_DATA], [GEOGRAPHIC_DATA], [GEOGRAPHIC_DATA] Pins St…" at bounding box center [423, 243] width 847 height 486
click at [596, 208] on div "Mappin Location [GEOGRAPHIC_DATA], [GEOGRAPHIC_DATA], [GEOGRAPHIC_DATA] Pins St…" at bounding box center [423, 245] width 847 height 491
click at [693, 190] on button "Black" at bounding box center [709, 194] width 42 height 21
click at [753, 187] on button "Natural" at bounding box center [763, 194] width 51 height 21
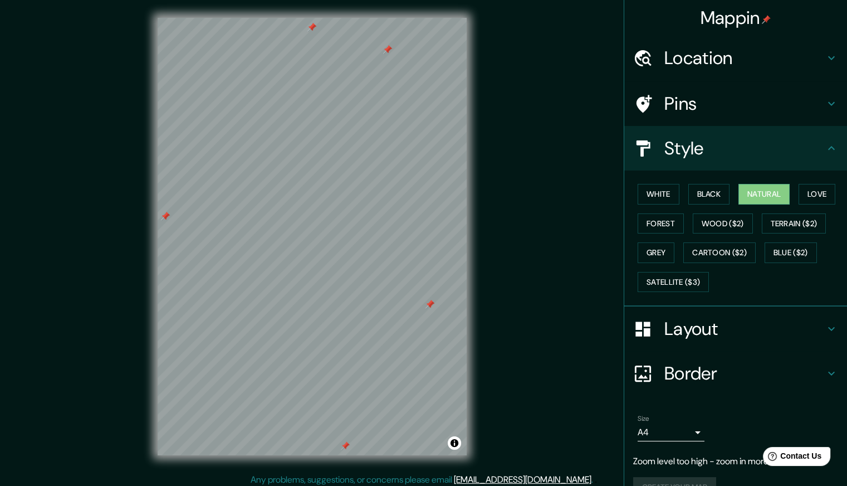
click at [825, 101] on icon at bounding box center [831, 103] width 13 height 13
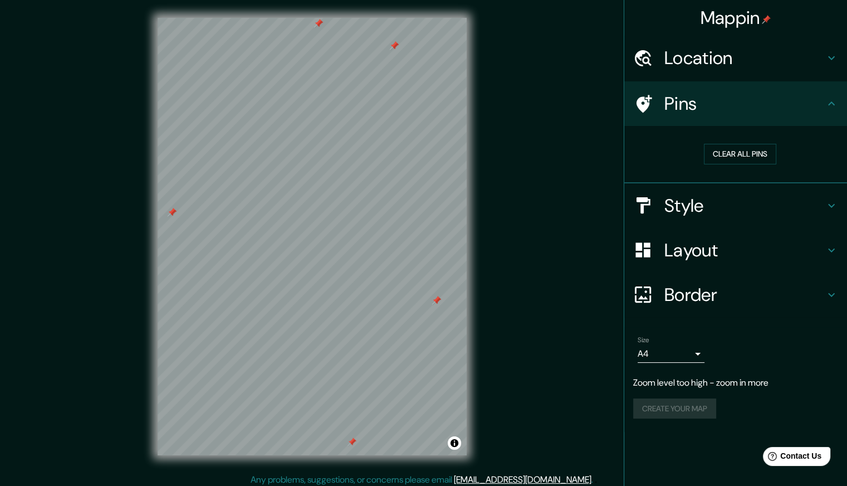
click at [713, 306] on div "Border" at bounding box center [735, 294] width 223 height 45
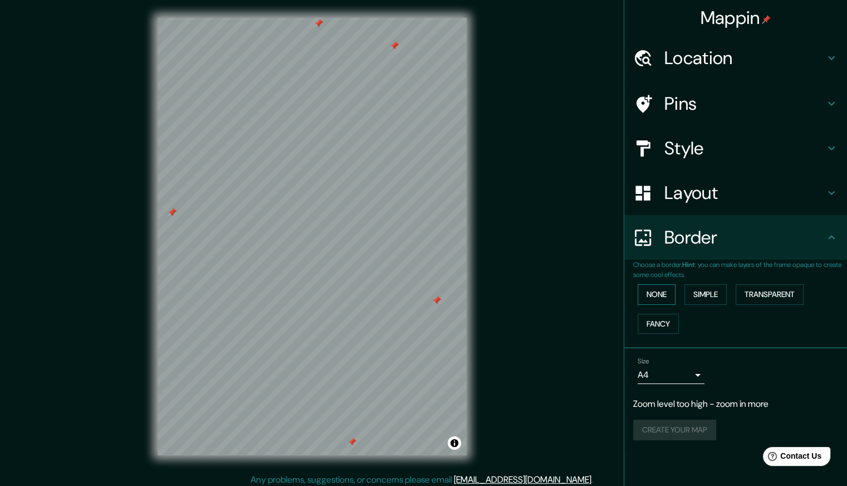
click at [664, 293] on button "None" at bounding box center [657, 294] width 38 height 21
click at [712, 298] on button "Simple" at bounding box center [705, 294] width 42 height 21
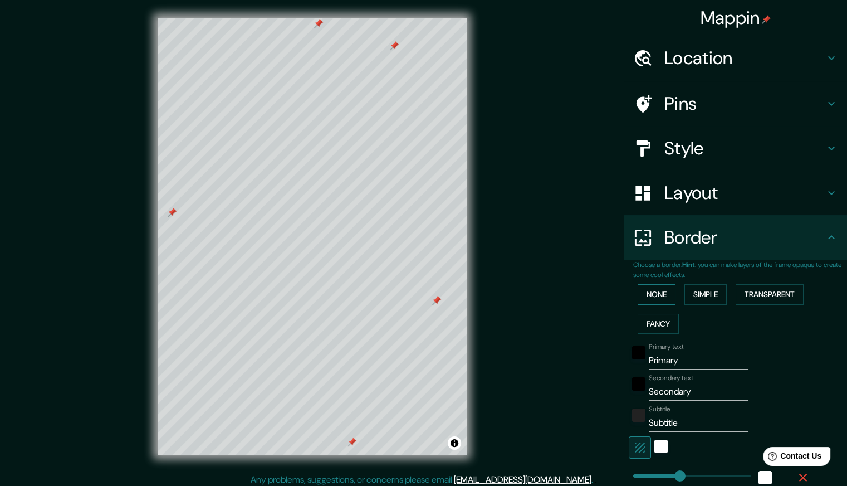
click at [638, 293] on button "None" at bounding box center [657, 294] width 38 height 21
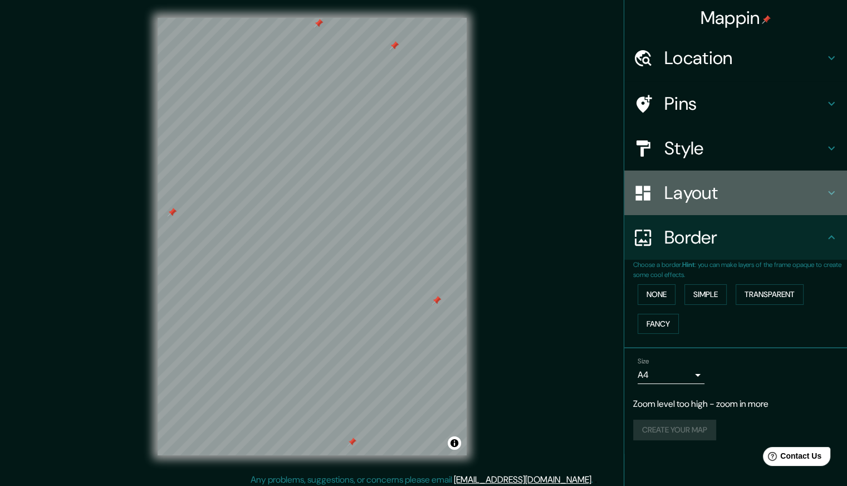
click at [697, 202] on h4 "Layout" at bounding box center [744, 193] width 160 height 22
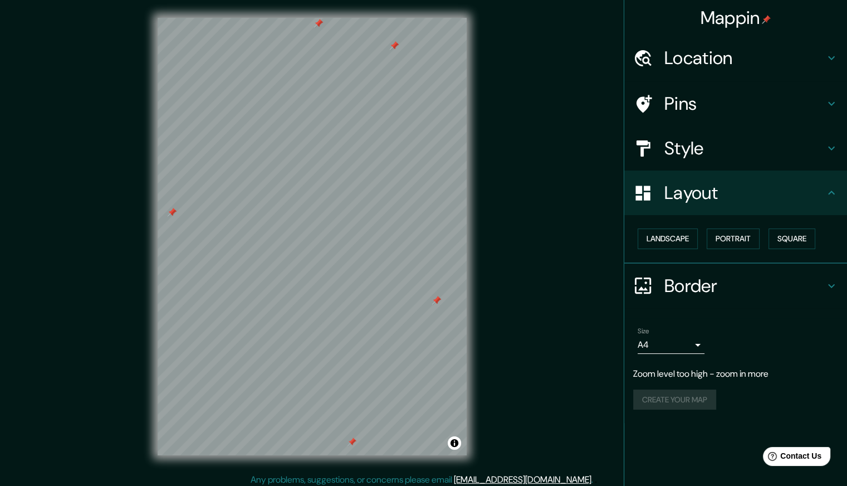
click at [697, 202] on h4 "Layout" at bounding box center [744, 193] width 160 height 22
click at [724, 152] on h4 "Style" at bounding box center [744, 148] width 160 height 22
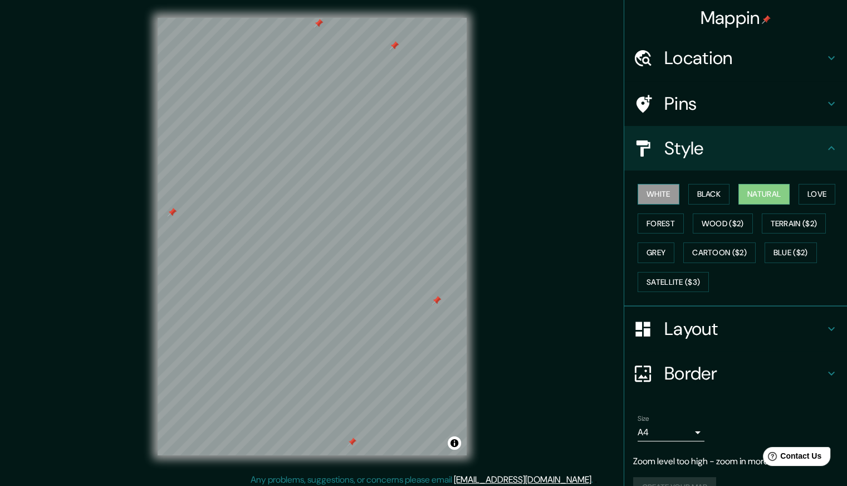
click at [667, 192] on button "White" at bounding box center [659, 194] width 42 height 21
click at [689, 196] on button "Black" at bounding box center [709, 194] width 42 height 21
click at [748, 195] on button "Natural" at bounding box center [763, 194] width 51 height 21
click at [815, 192] on button "Love" at bounding box center [817, 194] width 37 height 21
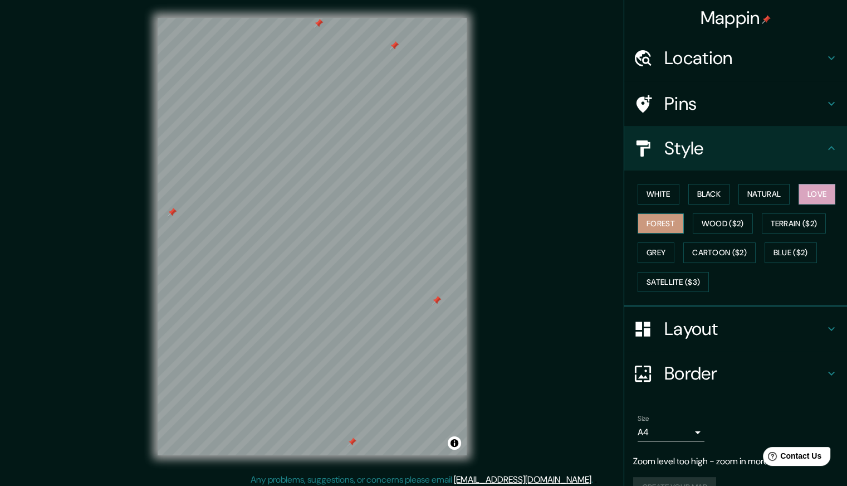
click at [664, 226] on button "Forest" at bounding box center [661, 223] width 46 height 21
click at [655, 243] on button "Grey" at bounding box center [656, 252] width 37 height 21
click at [704, 199] on button "Black" at bounding box center [709, 194] width 42 height 21
click at [655, 192] on button "White" at bounding box center [659, 194] width 42 height 21
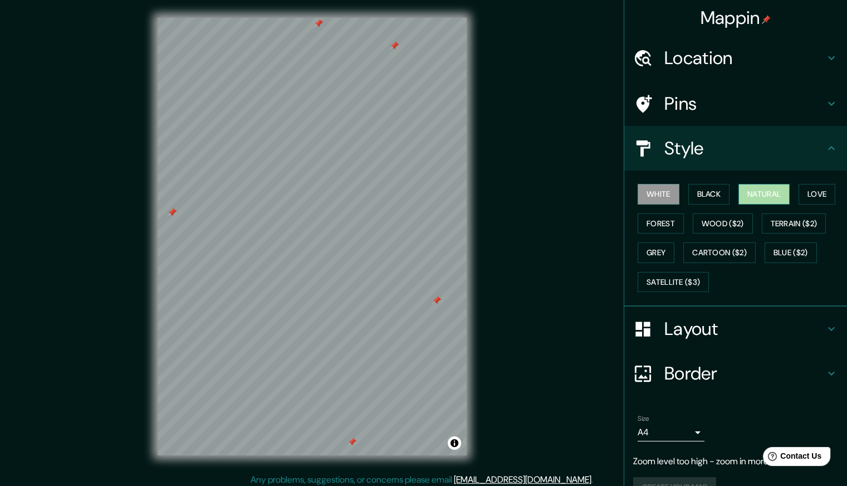
click at [740, 200] on button "Natural" at bounding box center [763, 194] width 51 height 21
click at [719, 104] on h4 "Pins" at bounding box center [744, 103] width 160 height 22
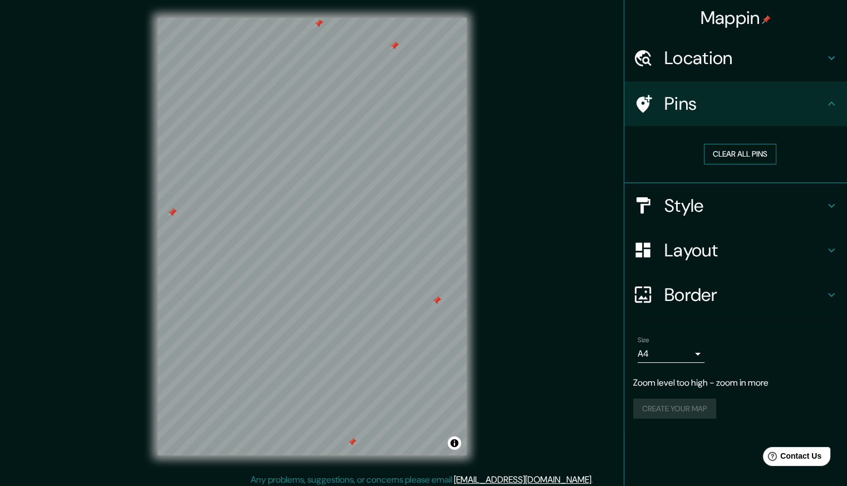
click at [750, 158] on button "Clear all pins" at bounding box center [740, 154] width 72 height 21
click at [737, 55] on h4 "Location" at bounding box center [744, 58] width 160 height 22
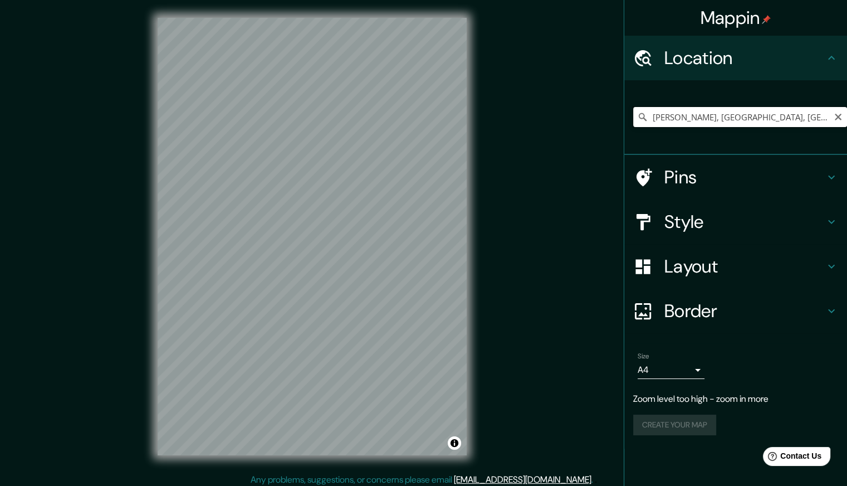
click at [823, 119] on input "[PERSON_NAME], [GEOGRAPHIC_DATA], [GEOGRAPHIC_DATA]" at bounding box center [740, 117] width 214 height 20
click at [837, 118] on icon "Clear" at bounding box center [838, 117] width 7 height 7
click at [725, 121] on input "[GEOGRAPHIC_DATA], [GEOGRAPHIC_DATA], [GEOGRAPHIC_DATA]" at bounding box center [740, 117] width 214 height 20
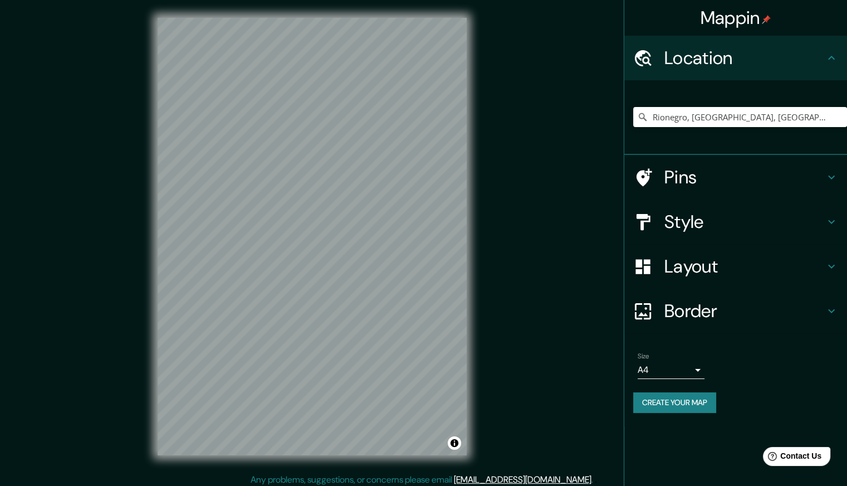
click at [730, 227] on h4 "Style" at bounding box center [744, 222] width 160 height 22
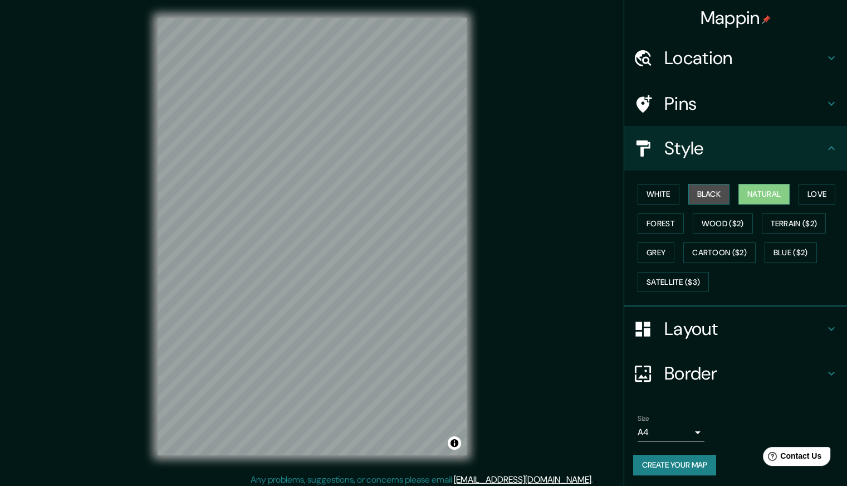
drag, startPoint x: 703, startPoint y: 194, endPoint x: 694, endPoint y: 199, distance: 10.2
click at [703, 193] on button "Black" at bounding box center [709, 194] width 42 height 21
click at [773, 199] on button "Natural" at bounding box center [763, 194] width 51 height 21
click at [713, 332] on h4 "Layout" at bounding box center [744, 328] width 160 height 22
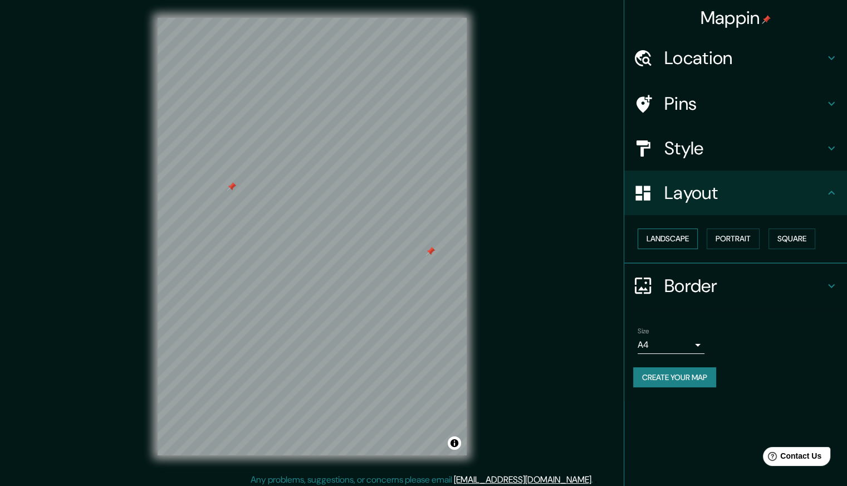
click at [677, 241] on button "Landscape" at bounding box center [668, 238] width 60 height 21
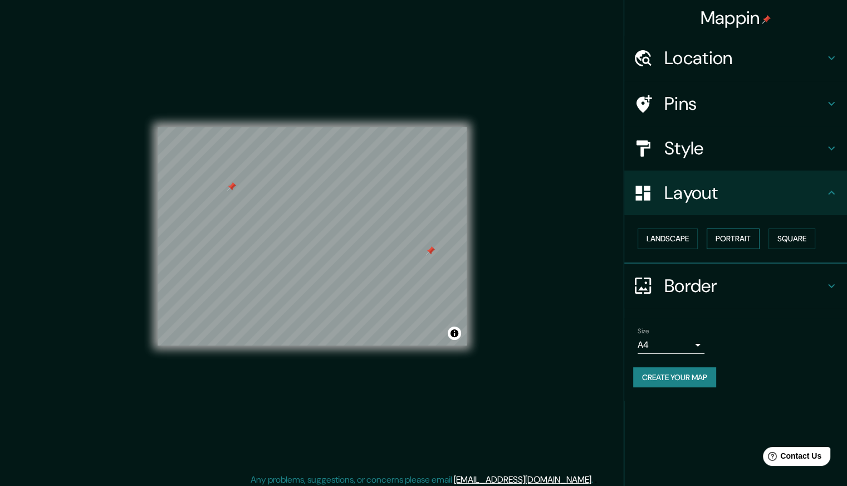
click at [727, 237] on button "Portrait" at bounding box center [733, 238] width 53 height 21
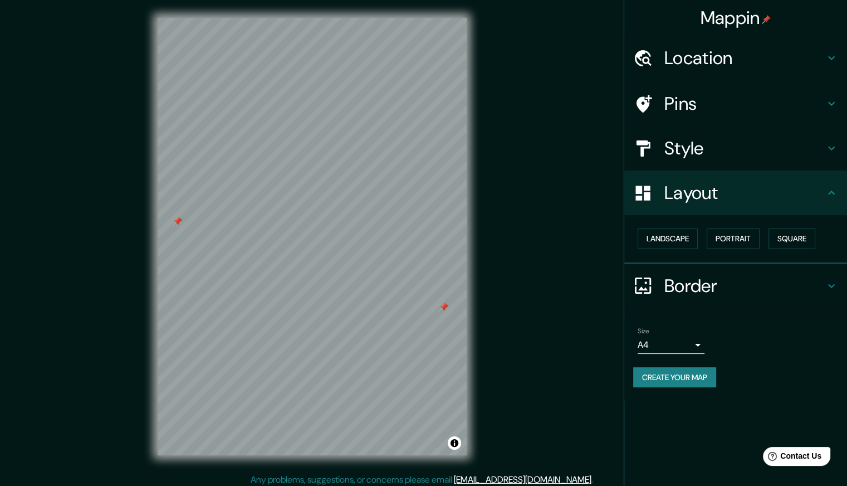
click at [690, 344] on body "Mappin Location [GEOGRAPHIC_DATA], [GEOGRAPHIC_DATA], [GEOGRAPHIC_DATA] Pins St…" at bounding box center [423, 243] width 847 height 486
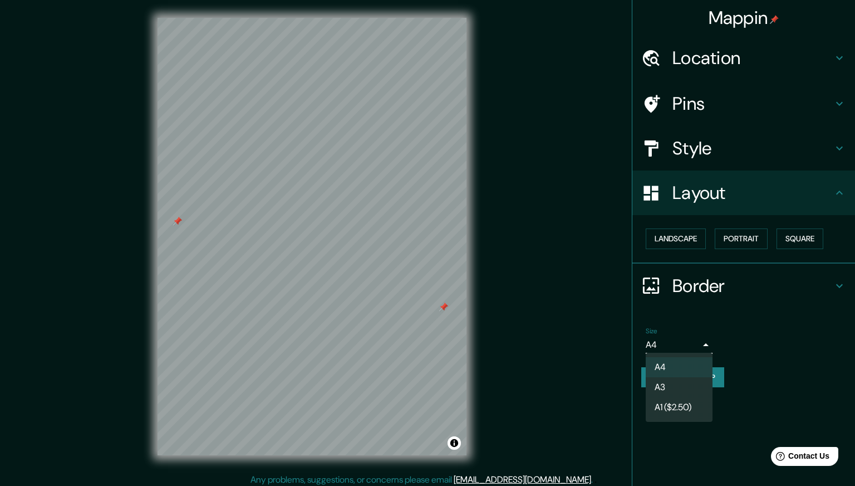
click at [795, 334] on div at bounding box center [427, 243] width 855 height 486
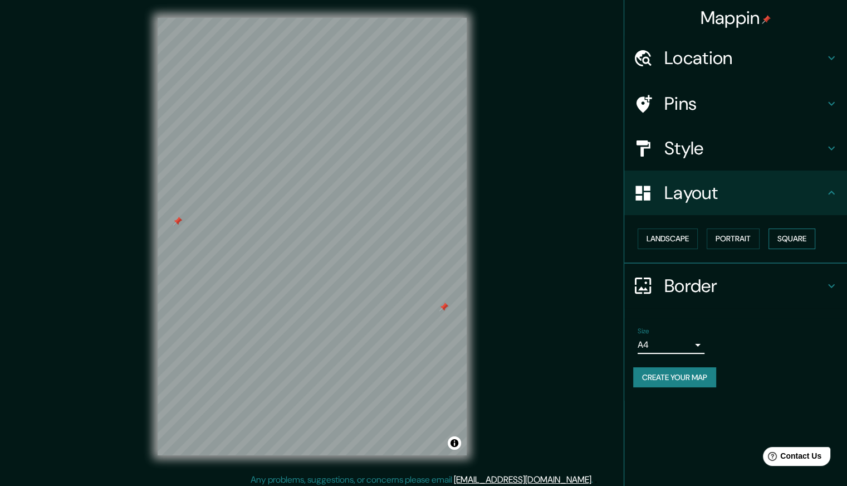
click at [797, 241] on button "Square" at bounding box center [792, 238] width 47 height 21
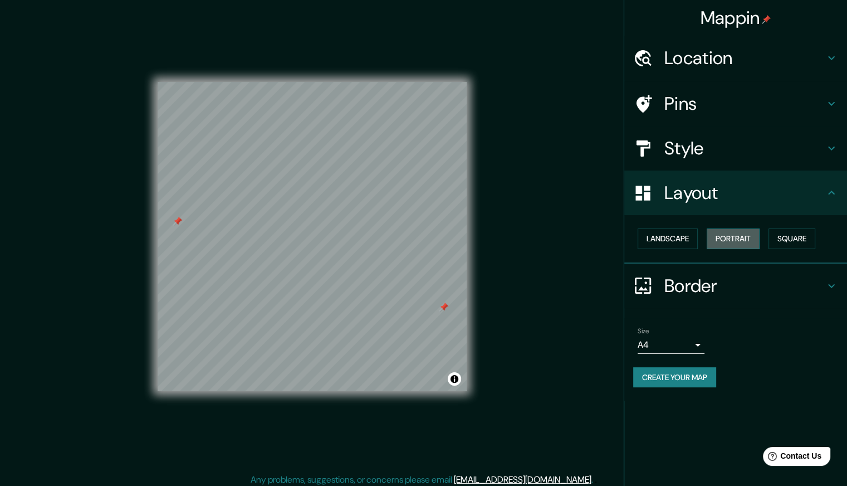
click at [740, 242] on button "Portrait" at bounding box center [733, 238] width 53 height 21
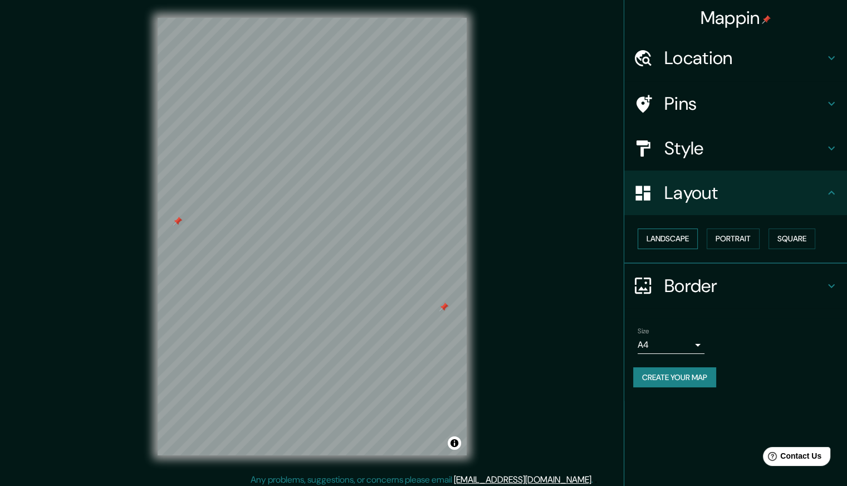
click at [664, 246] on button "Landscape" at bounding box center [668, 238] width 60 height 21
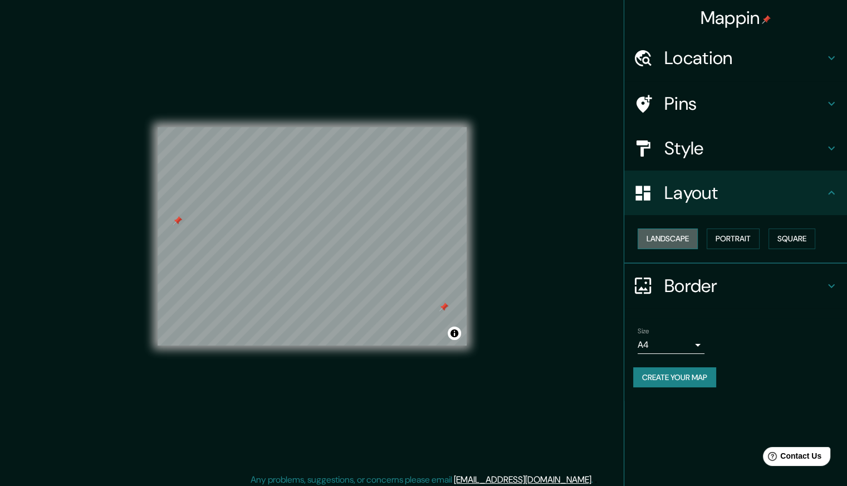
click at [664, 247] on button "Landscape" at bounding box center [668, 238] width 60 height 21
click at [719, 241] on button "Portrait" at bounding box center [733, 238] width 53 height 21
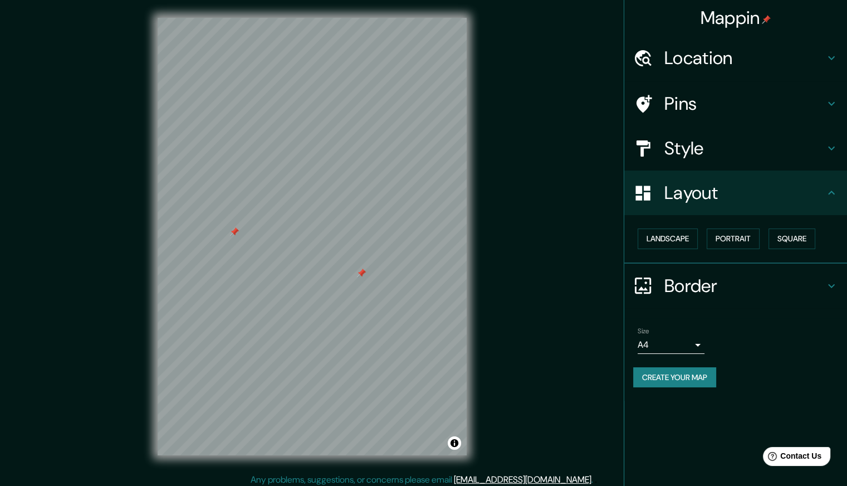
click at [707, 101] on h4 "Pins" at bounding box center [744, 103] width 160 height 22
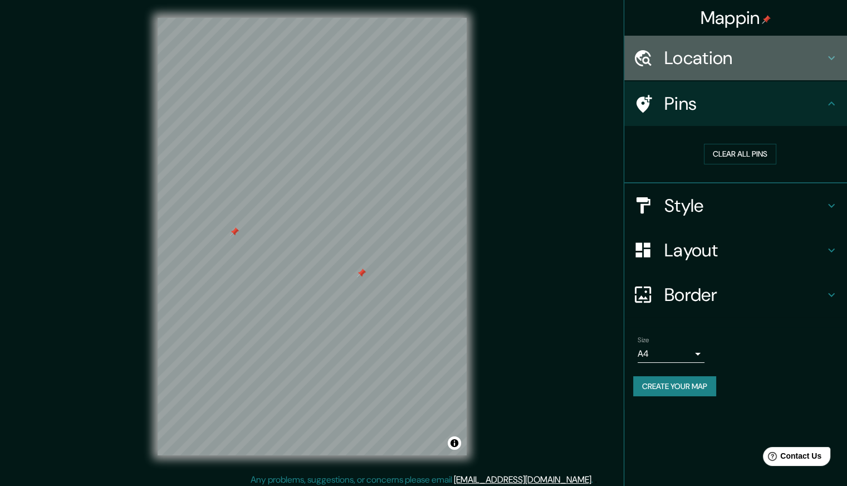
click at [706, 56] on h4 "Location" at bounding box center [744, 58] width 160 height 22
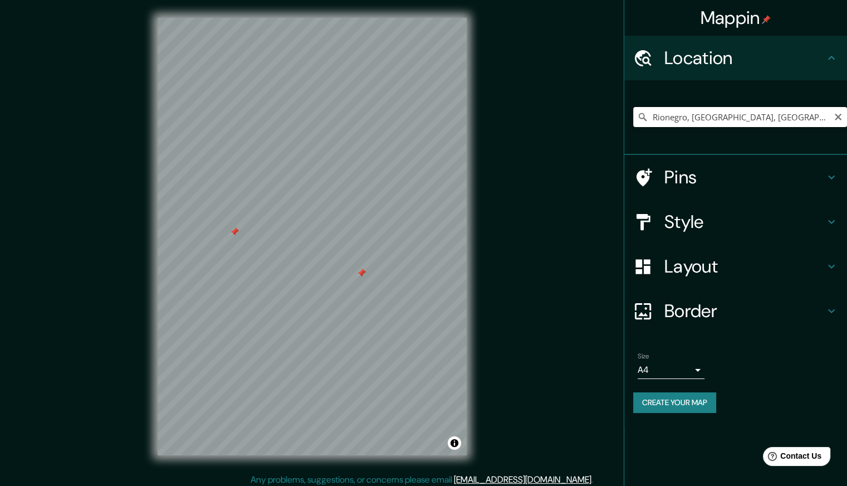
click at [725, 118] on input "Rionegro, [GEOGRAPHIC_DATA], [GEOGRAPHIC_DATA]" at bounding box center [740, 117] width 214 height 20
click at [725, 119] on input "Rionegro, [GEOGRAPHIC_DATA], [GEOGRAPHIC_DATA]" at bounding box center [740, 117] width 214 height 20
click at [692, 217] on h4 "Style" at bounding box center [744, 222] width 160 height 22
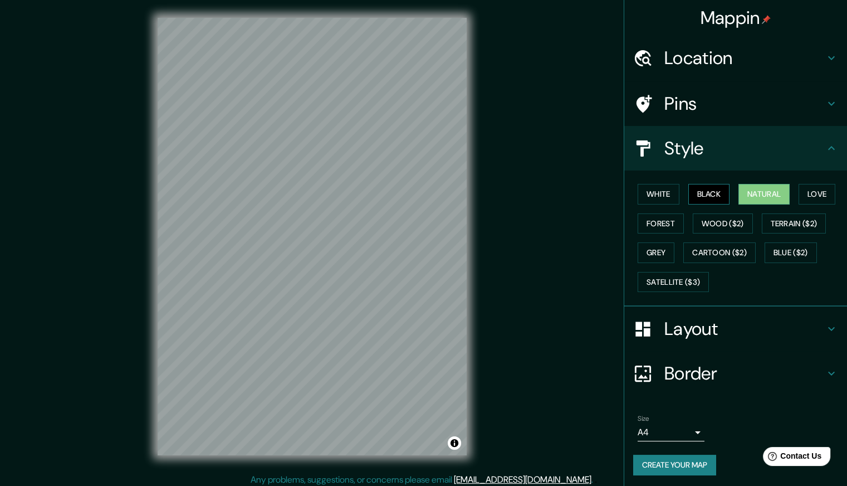
click at [706, 193] on button "Black" at bounding box center [709, 194] width 42 height 21
click at [507, 366] on div "Mappin Location [GEOGRAPHIC_DATA], [GEOGRAPHIC_DATA], [GEOGRAPHIC_DATA] Pins St…" at bounding box center [423, 245] width 847 height 491
click at [746, 196] on button "Natural" at bounding box center [763, 194] width 51 height 21
click at [745, 94] on h4 "Pins" at bounding box center [744, 103] width 160 height 22
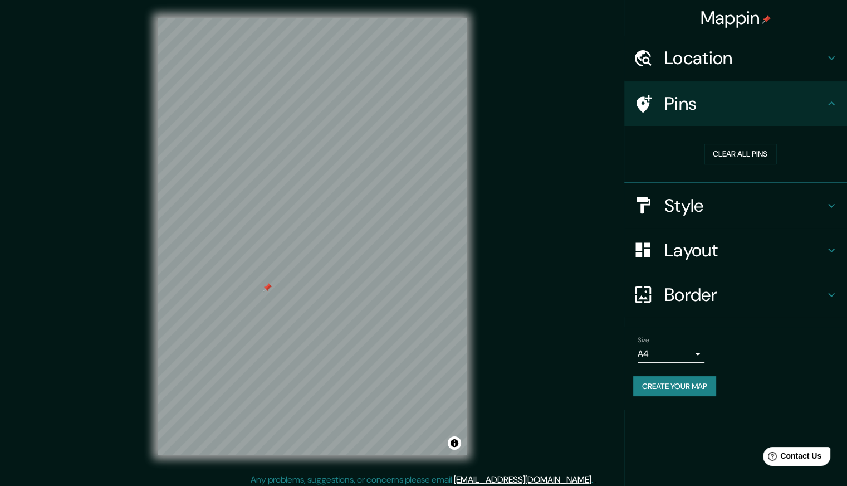
click at [723, 156] on button "Clear all pins" at bounding box center [740, 154] width 72 height 21
click at [560, 257] on div "Mappin Location [GEOGRAPHIC_DATA], [GEOGRAPHIC_DATA], [GEOGRAPHIC_DATA] Pins Cl…" at bounding box center [423, 245] width 847 height 491
click at [725, 150] on button "Clear all pins" at bounding box center [740, 154] width 72 height 21
click at [138, 217] on div "Mappin Location [GEOGRAPHIC_DATA], [GEOGRAPHIC_DATA], [GEOGRAPHIC_DATA] Pins Cl…" at bounding box center [423, 245] width 847 height 491
click at [761, 53] on h4 "Location" at bounding box center [744, 58] width 160 height 22
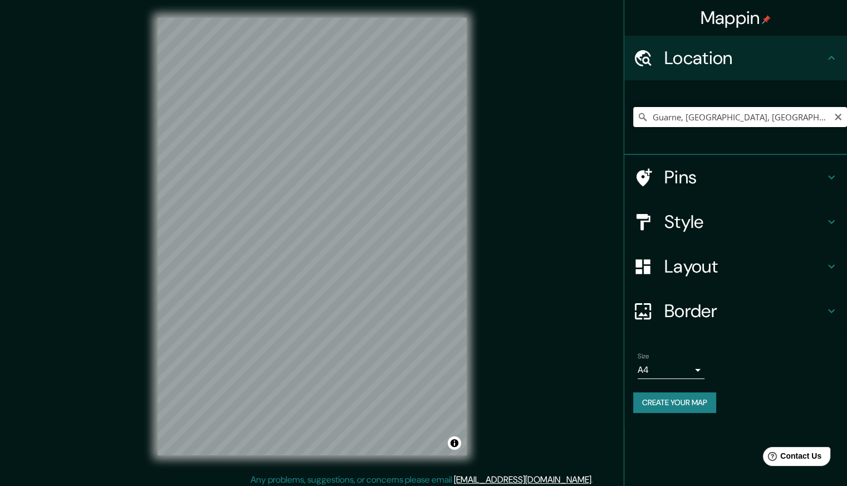
click at [739, 112] on input "Guarne, [GEOGRAPHIC_DATA], [GEOGRAPHIC_DATA]" at bounding box center [740, 117] width 214 height 20
click at [770, 120] on input "Guarne, [GEOGRAPHIC_DATA], [GEOGRAPHIC_DATA]" at bounding box center [740, 117] width 214 height 20
click at [772, 118] on input "Guarne, [GEOGRAPHIC_DATA], [GEOGRAPHIC_DATA]" at bounding box center [740, 117] width 214 height 20
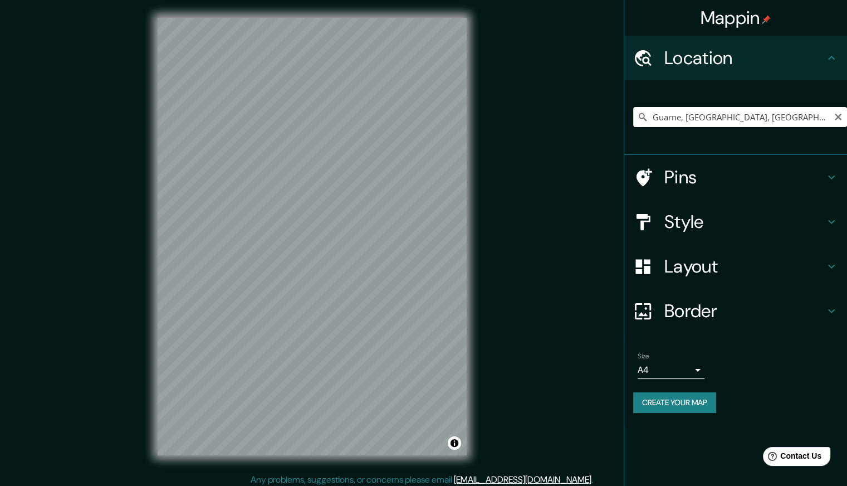
click at [772, 118] on input "Guarne, [GEOGRAPHIC_DATA], [GEOGRAPHIC_DATA]" at bounding box center [740, 117] width 214 height 20
click at [655, 124] on input "Rionegro, [GEOGRAPHIC_DATA], [GEOGRAPHIC_DATA]" at bounding box center [740, 117] width 214 height 20
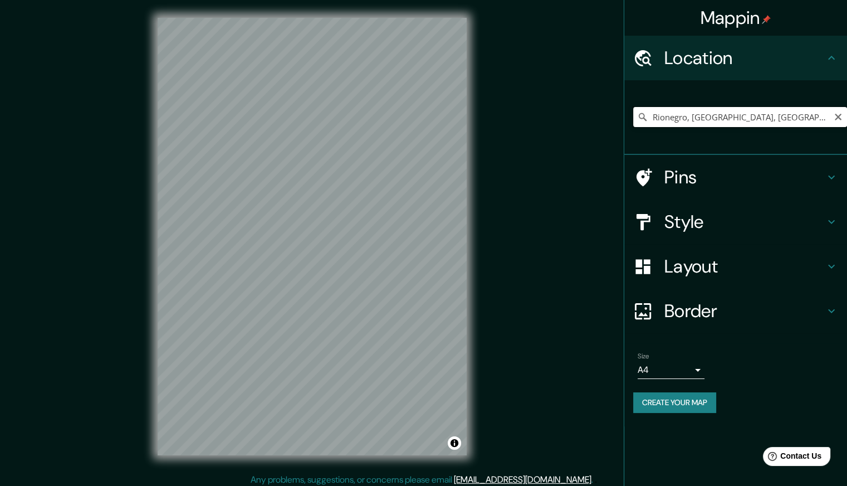
click at [655, 124] on input "Rionegro, [GEOGRAPHIC_DATA], [GEOGRAPHIC_DATA]" at bounding box center [740, 117] width 214 height 20
click at [659, 121] on input "Rionegro, [GEOGRAPHIC_DATA], [GEOGRAPHIC_DATA]" at bounding box center [740, 117] width 214 height 20
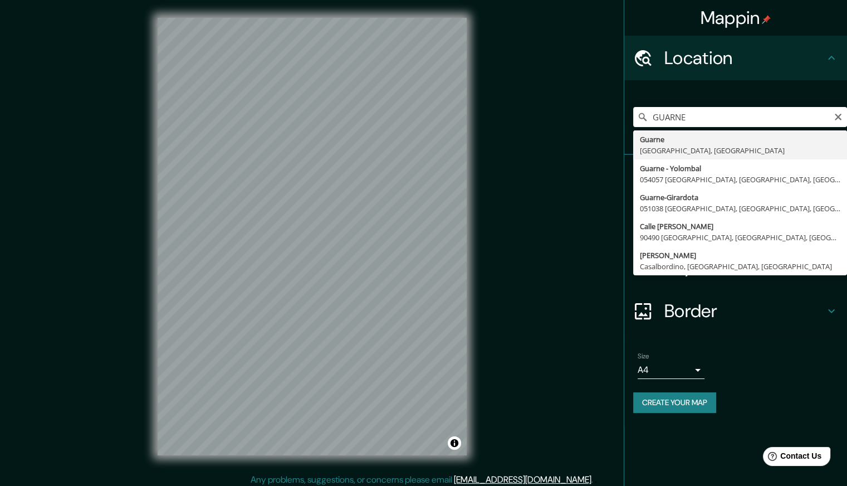
type input "Guarne, [GEOGRAPHIC_DATA], [GEOGRAPHIC_DATA]"
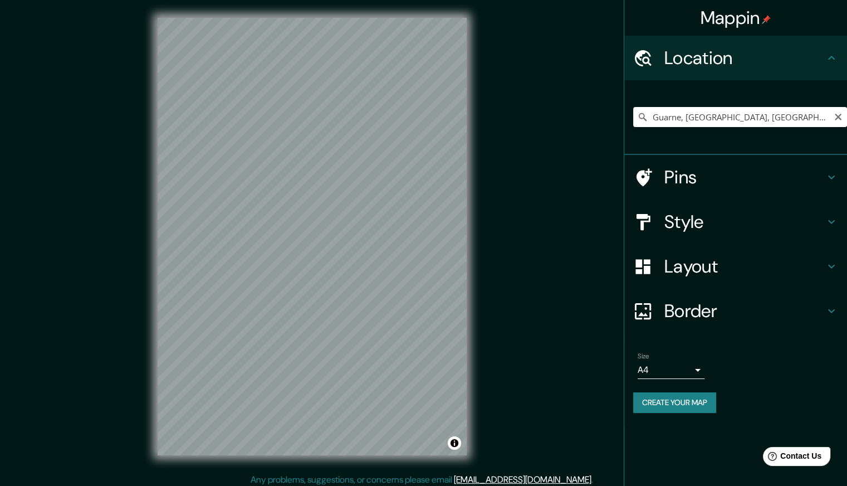
click at [486, 372] on div "Mappin Location [GEOGRAPHIC_DATA], [GEOGRAPHIC_DATA], [GEOGRAPHIC_DATA] [GEOGRA…" at bounding box center [423, 245] width 847 height 491
